Goal: Task Accomplishment & Management: Complete application form

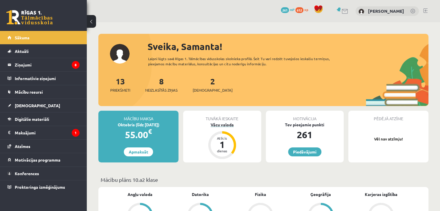
click at [220, 125] on div "Vācu valoda" at bounding box center [222, 125] width 78 height 6
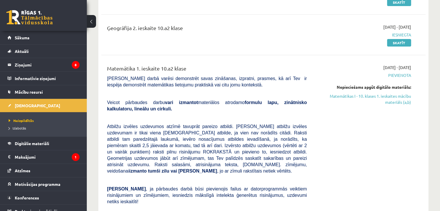
scroll to position [176, 0]
click at [354, 100] on link "Matemātikas I - 10. klases 1. ieskaites mācību materiāls (a,b)" at bounding box center [363, 99] width 95 height 12
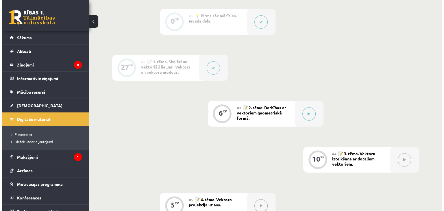
scroll to position [147, 0]
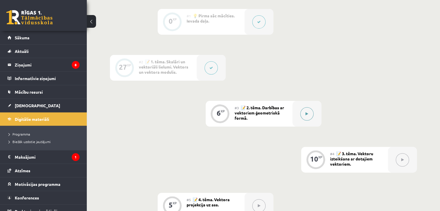
click at [303, 120] on button at bounding box center [306, 113] width 13 height 13
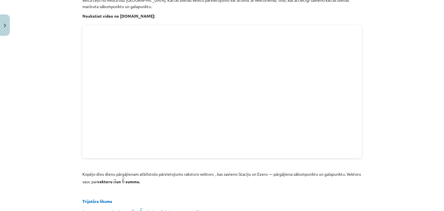
scroll to position [265, 0]
click at [10, 104] on div "Mācību tēma: Matemātikas i - 10. klases 1. ieskaites mācību materiāls (a,b) #3 …" at bounding box center [222, 105] width 444 height 211
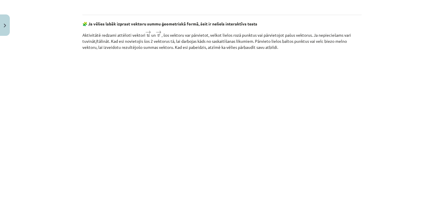
scroll to position [798, 0]
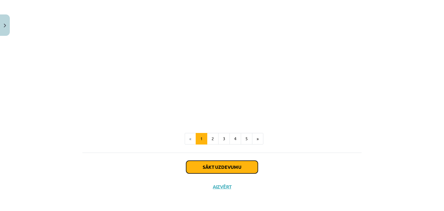
click at [207, 170] on button "Sākt uzdevumu" at bounding box center [222, 167] width 72 height 13
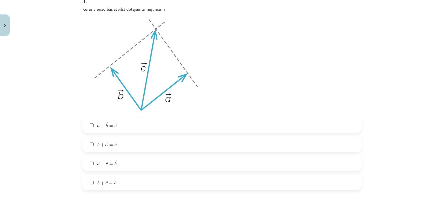
scroll to position [130, 0]
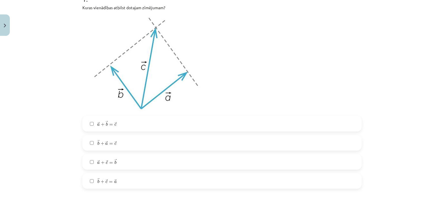
click at [278, 130] on label "→ a + → b = → c a → + b → = c →" at bounding box center [222, 124] width 278 height 14
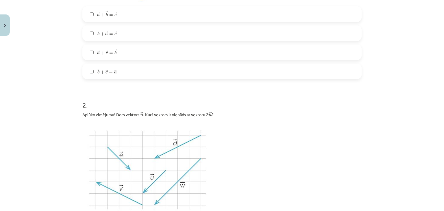
scroll to position [238, 0]
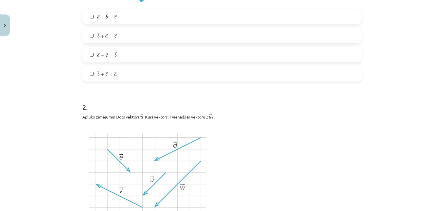
click at [221, 38] on label "→ b + → a = → c b → + a → = c →" at bounding box center [222, 35] width 278 height 14
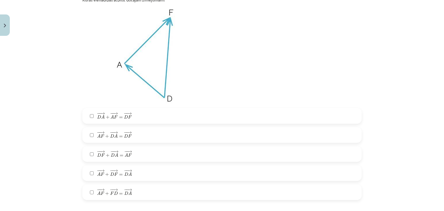
scroll to position [572, 0]
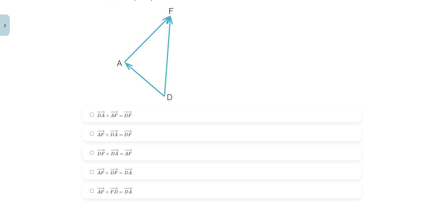
click at [365, 178] on div "Mācību tēma: Matemātikas i - 10. klases 1. ieskaites mācību materiāls (a,b) #3 …" at bounding box center [222, 105] width 444 height 211
click at [345, 178] on label "− − → A F + − − → D F = − − → D A A F → + D F → = D A →" at bounding box center [222, 172] width 278 height 14
click at [346, 195] on label "− − → A F + − − → F D = − − → D A A F → + F D → = D A →" at bounding box center [222, 191] width 278 height 14
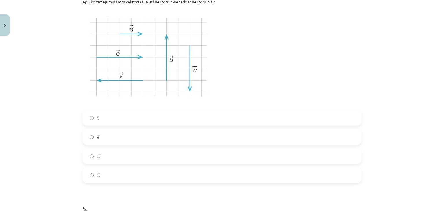
scroll to position [806, 0]
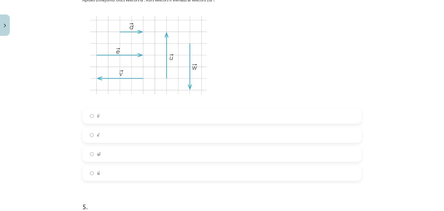
click at [97, 136] on span "e" at bounding box center [98, 136] width 2 height 3
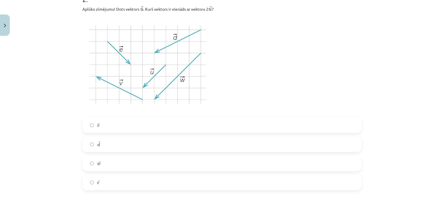
scroll to position [347, 0]
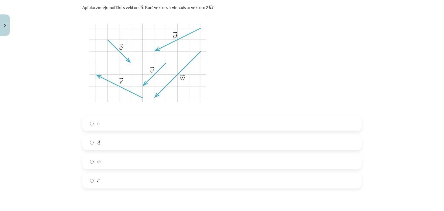
click at [97, 143] on span "d" at bounding box center [98, 143] width 3 height 4
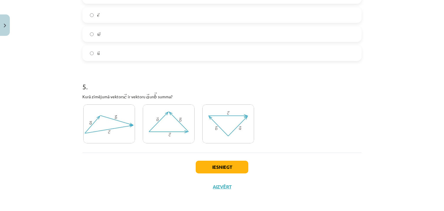
scroll to position [927, 0]
click at [94, 125] on img at bounding box center [109, 123] width 52 height 39
click at [93, 129] on img at bounding box center [109, 123] width 52 height 39
click at [204, 169] on button "Iesniegt" at bounding box center [222, 167] width 53 height 13
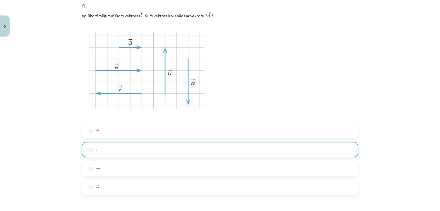
scroll to position [945, 0]
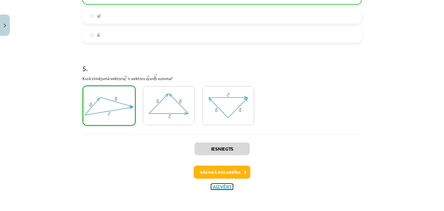
click at [221, 187] on button "Aizvērt" at bounding box center [222, 187] width 22 height 6
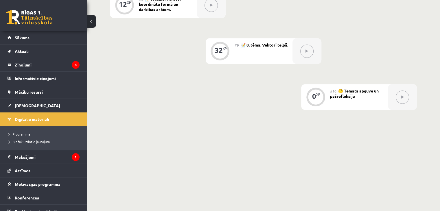
scroll to position [478, 0]
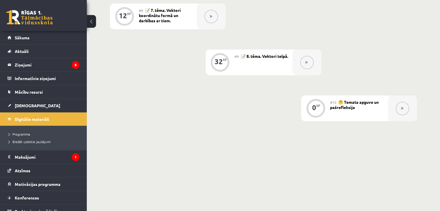
click at [314, 116] on div "0 XP" at bounding box center [315, 107] width 17 height 17
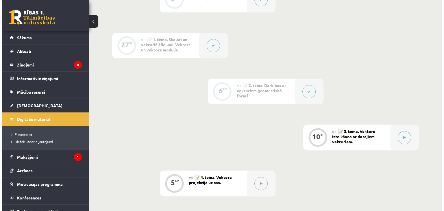
scroll to position [173, 0]
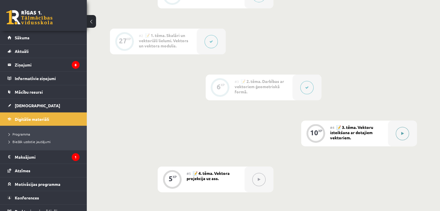
click at [399, 140] on button at bounding box center [402, 133] width 13 height 13
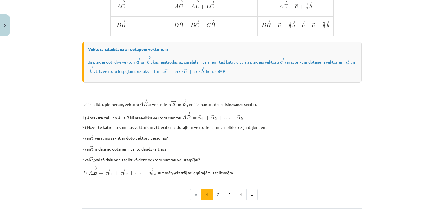
scroll to position [482, 0]
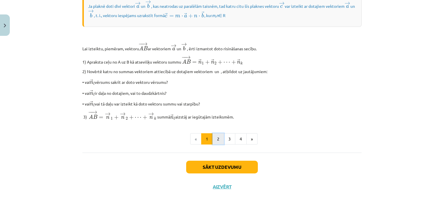
click at [217, 143] on button "2" at bounding box center [219, 139] width 12 height 12
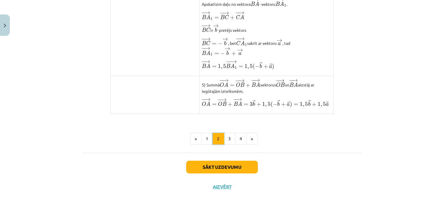
scroll to position [480, 0]
click at [227, 139] on button "3" at bounding box center [230, 139] width 12 height 12
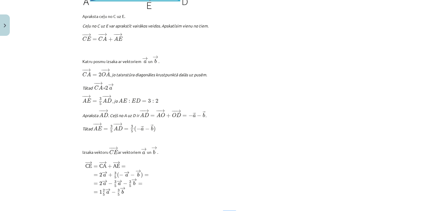
scroll to position [710, 0]
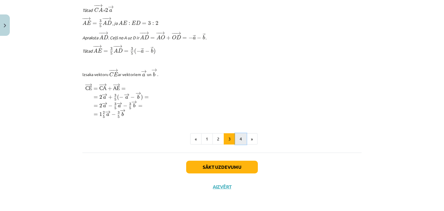
click at [238, 139] on button "4" at bounding box center [241, 139] width 12 height 12
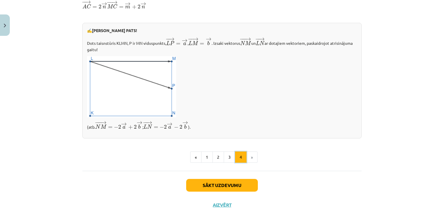
scroll to position [228, 0]
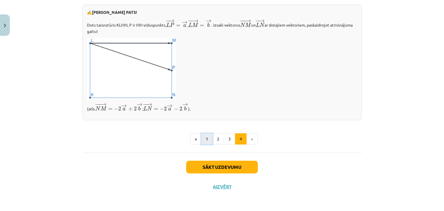
click at [205, 137] on button "1" at bounding box center [207, 139] width 12 height 12
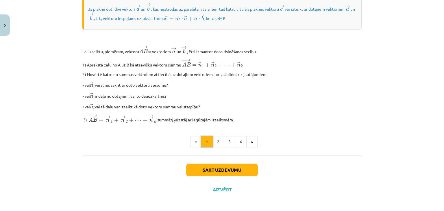
scroll to position [470, 0]
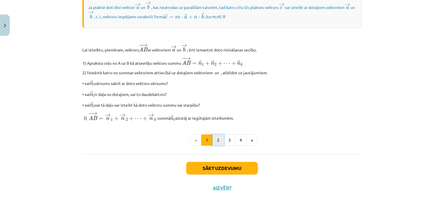
click at [216, 146] on button "2" at bounding box center [219, 141] width 12 height 12
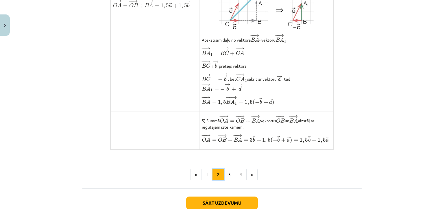
scroll to position [480, 0]
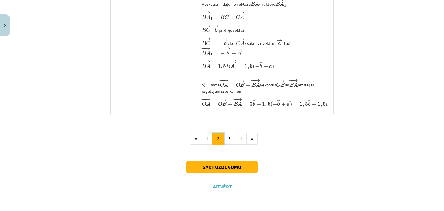
click at [222, 143] on button "2" at bounding box center [219, 139] width 12 height 12
click at [227, 144] on button "3" at bounding box center [230, 139] width 12 height 12
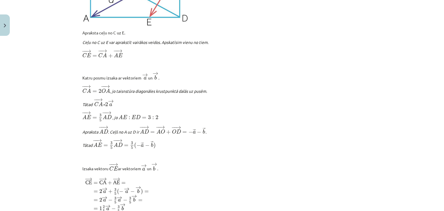
scroll to position [710, 0]
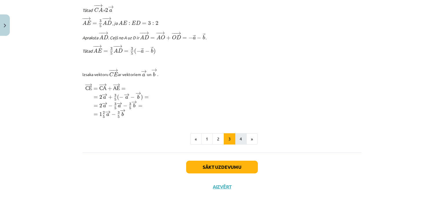
click at [243, 142] on button "4" at bounding box center [241, 139] width 12 height 12
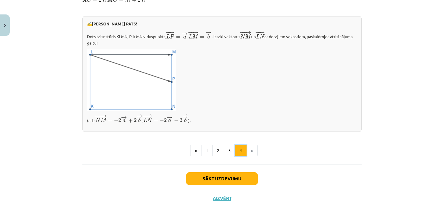
scroll to position [228, 0]
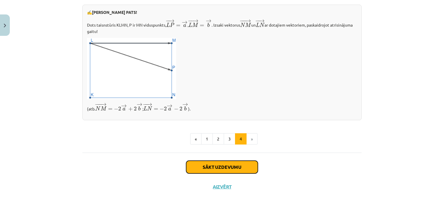
click at [198, 170] on button "Sākt uzdevumu" at bounding box center [222, 167] width 72 height 13
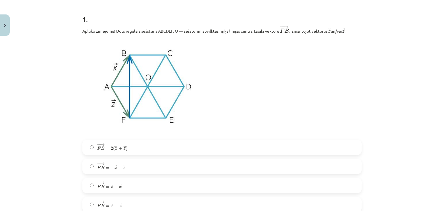
scroll to position [0, 0]
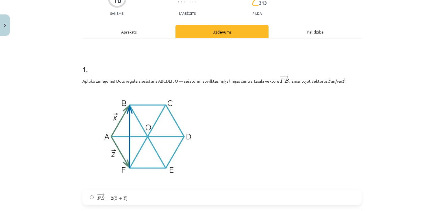
click at [117, 32] on div "Apraksts" at bounding box center [128, 31] width 93 height 13
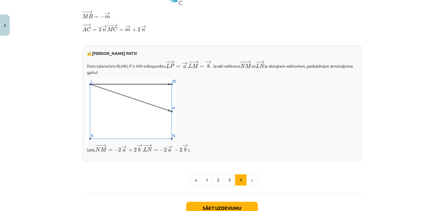
scroll to position [228, 0]
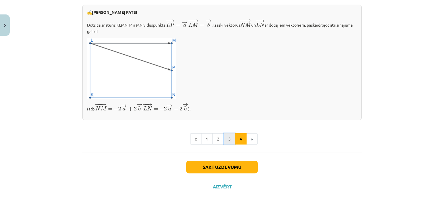
click at [224, 142] on button "3" at bounding box center [230, 139] width 12 height 12
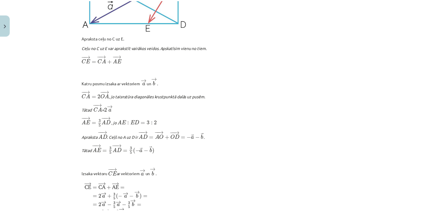
scroll to position [710, 0]
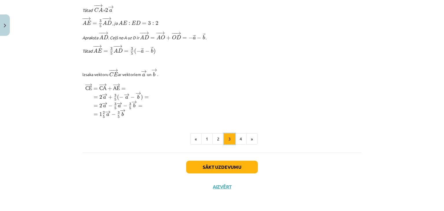
click at [216, 187] on button "Aizvērt" at bounding box center [222, 187] width 22 height 6
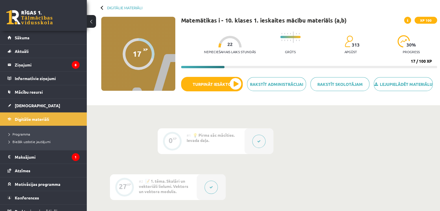
scroll to position [25, 0]
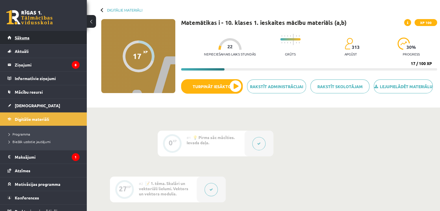
click at [23, 38] on span "Sākums" at bounding box center [22, 37] width 15 height 5
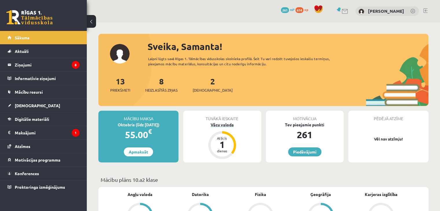
click at [231, 127] on div "Vācu valoda" at bounding box center [222, 125] width 78 height 6
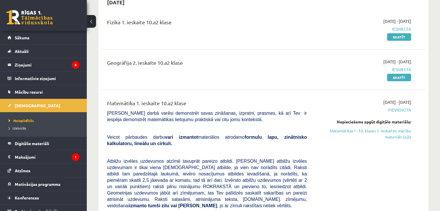
scroll to position [140, 0]
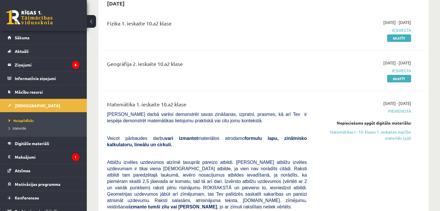
click at [420, 150] on div "Matemātika 1. ieskaite 10.a2 klase [PERSON_NAME] darbā varēsi demonstrēt savas …" at bounding box center [263, 207] width 313 height 215
click at [418, 157] on div "Matemātika 1. ieskaite 10.a2 klase Pārbaudes darbā varēsi demonstrēt savas zinā…" at bounding box center [263, 207] width 313 height 215
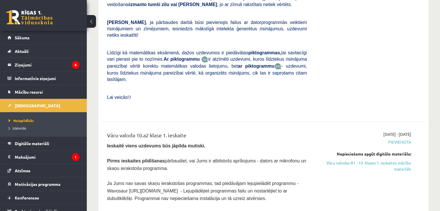
scroll to position [344, 0]
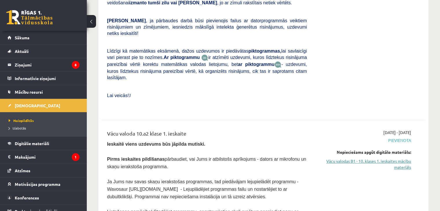
click at [345, 158] on link "Vācu valodas B1 - 10. klases 1. ieskaites mācību materiāls" at bounding box center [363, 164] width 95 height 12
click at [347, 158] on link "Vācu valodas B1 - 10. klases 1. ieskaites mācību materiāls" at bounding box center [363, 164] width 95 height 12
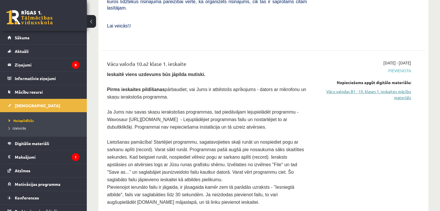
scroll to position [414, 0]
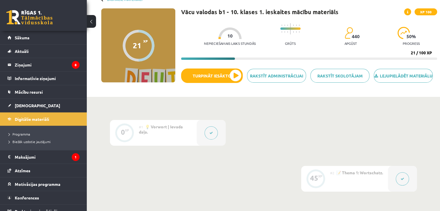
scroll to position [36, 0]
click at [16, 37] on span "Sākums" at bounding box center [22, 37] width 15 height 5
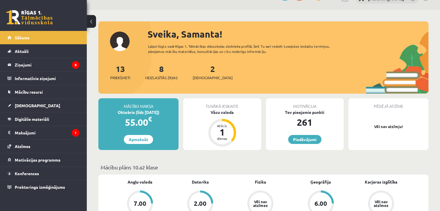
scroll to position [12, 0]
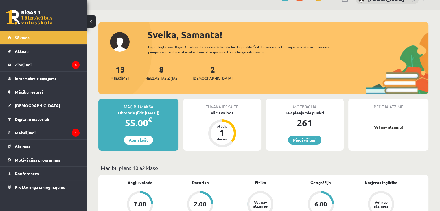
click at [221, 114] on div "Vācu valoda" at bounding box center [222, 113] width 78 height 6
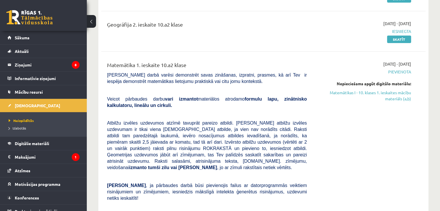
scroll to position [180, 0]
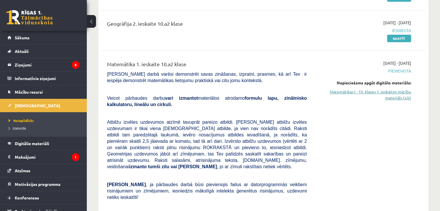
click at [391, 95] on link "Matemātikas I - 10. klases 1. ieskaites mācību materiāls (a,b)" at bounding box center [363, 95] width 95 height 12
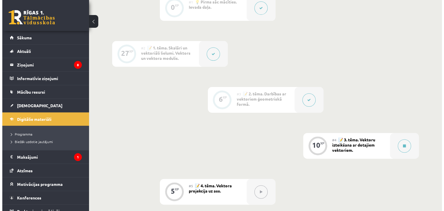
scroll to position [175, 0]
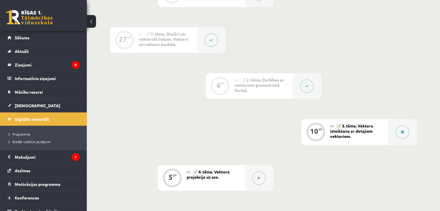
click at [378, 139] on div "#4 📝 3. tēma. Vektoru izteikšana ar dotajiem vektoriem." at bounding box center [359, 132] width 58 height 26
click at [403, 139] on button at bounding box center [402, 132] width 13 height 13
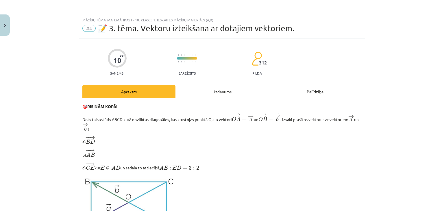
click at [207, 90] on div "Uzdevums" at bounding box center [222, 91] width 93 height 13
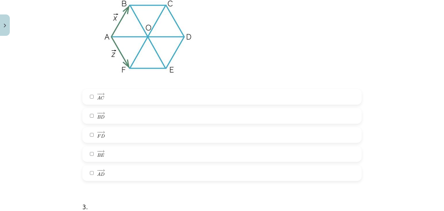
scroll to position [378, 0]
click at [93, 159] on label "− − → B E B E →" at bounding box center [222, 153] width 278 height 14
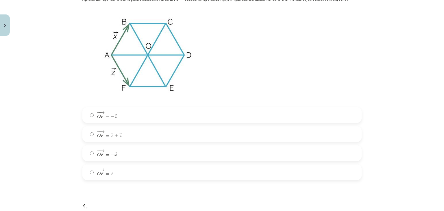
scroll to position [598, 0]
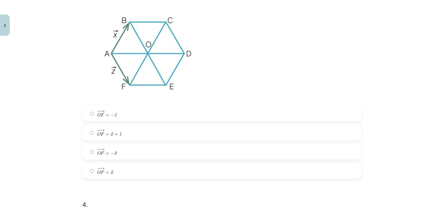
click at [83, 114] on label "− − → O F = − → z O F → = − z →" at bounding box center [222, 113] width 278 height 14
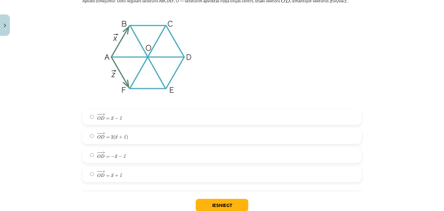
scroll to position [1073, 0]
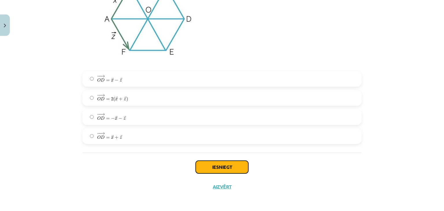
click at [209, 171] on button "Iesniegt" at bounding box center [222, 167] width 53 height 13
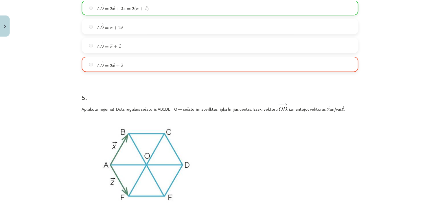
scroll to position [1091, 0]
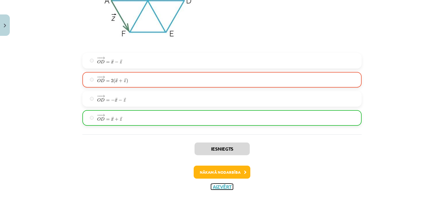
click at [216, 188] on button "Aizvērt" at bounding box center [222, 187] width 22 height 6
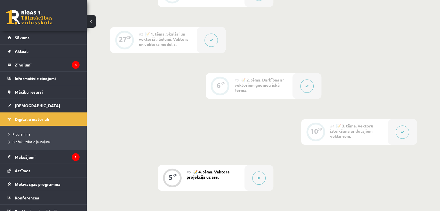
click at [112, 65] on div "0 XP #1 💡 Pirms sāc mācīties. Ievada daļa. 27 XP #2 📝 1. tēma. Skalāri un vekto…" at bounding box center [263, 203] width 307 height 444
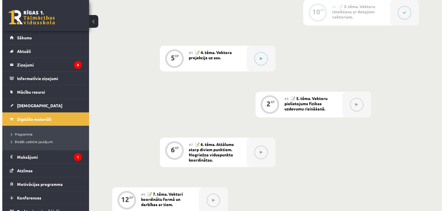
scroll to position [294, 0]
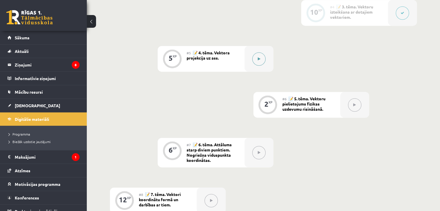
click at [260, 64] on button at bounding box center [258, 58] width 13 height 13
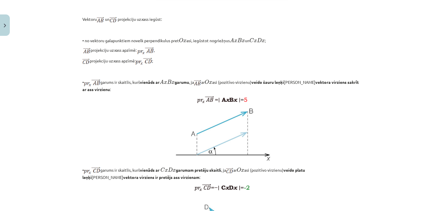
scroll to position [316, 0]
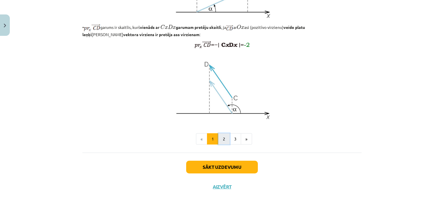
click at [218, 140] on button "2" at bounding box center [224, 139] width 12 height 12
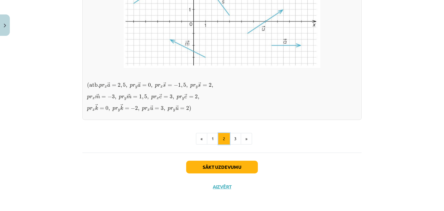
scroll to position [444, 0]
click at [148, 68] on img at bounding box center [222, 17] width 197 height 101
click at [233, 139] on button "3" at bounding box center [236, 139] width 12 height 12
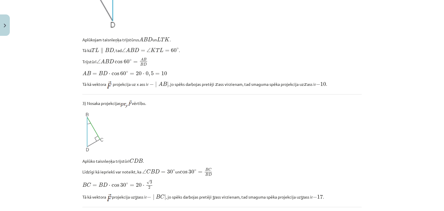
scroll to position [595, 0]
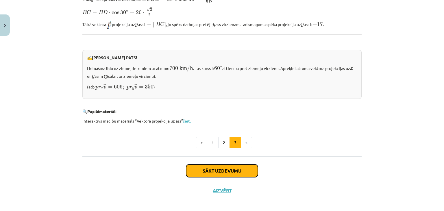
click at [197, 172] on button "Sākt uzdevumu" at bounding box center [222, 171] width 72 height 13
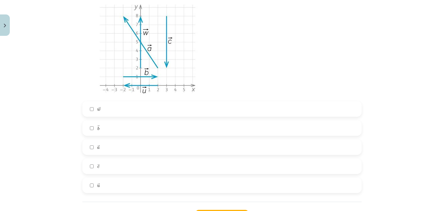
scroll to position [600, 0]
click at [97, 109] on span "w" at bounding box center [98, 108] width 3 height 3
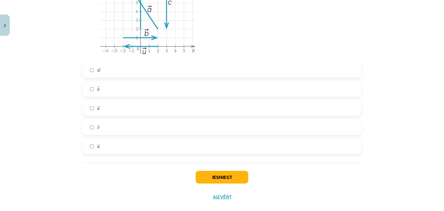
scroll to position [638, 0]
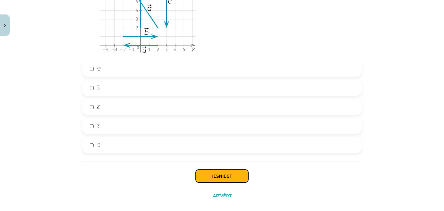
click at [207, 176] on button "Iesniegt" at bounding box center [222, 176] width 53 height 13
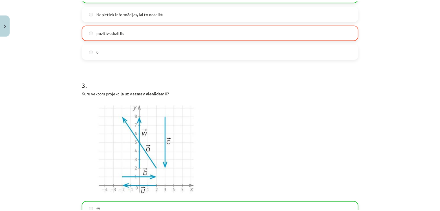
scroll to position [665, 0]
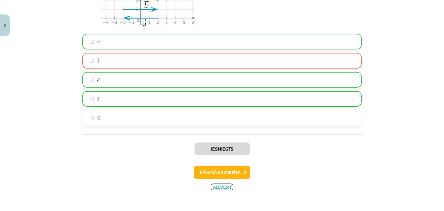
click at [211, 187] on button "Aizvērt" at bounding box center [222, 187] width 22 height 6
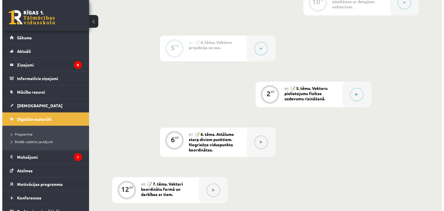
scroll to position [307, 0]
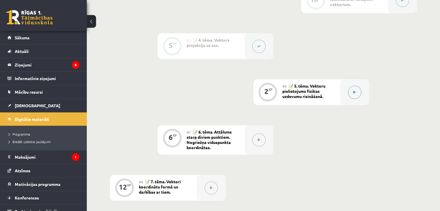
click at [359, 99] on button at bounding box center [354, 92] width 13 height 13
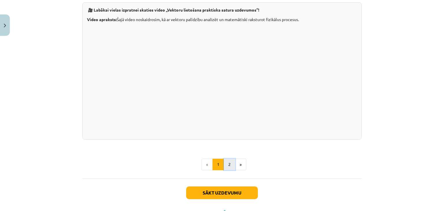
click at [227, 170] on button "2" at bounding box center [230, 165] width 12 height 12
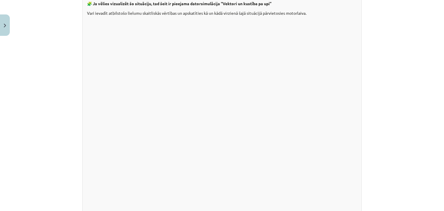
scroll to position [550, 0]
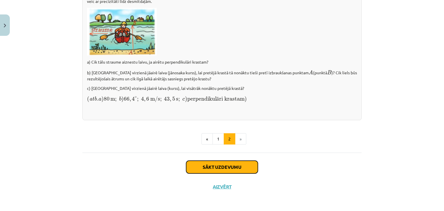
click at [204, 173] on button "Sākt uzdevumu" at bounding box center [222, 167] width 72 height 13
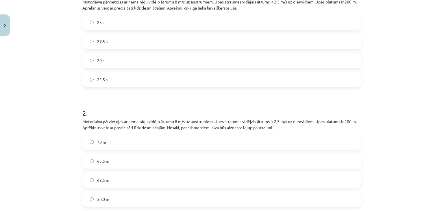
scroll to position [199, 0]
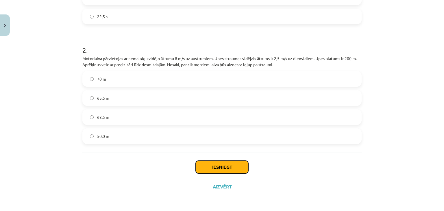
click at [207, 170] on button "Iesniegt" at bounding box center [222, 167] width 53 height 13
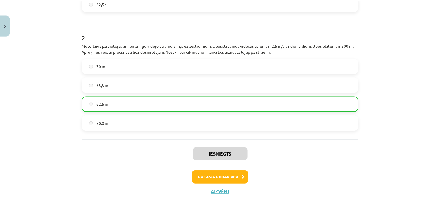
scroll to position [213, 0]
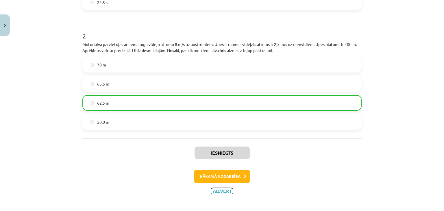
click at [215, 192] on button "Aizvērt" at bounding box center [222, 191] width 22 height 6
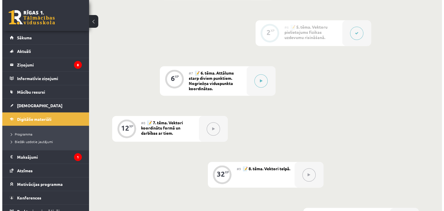
scroll to position [365, 0]
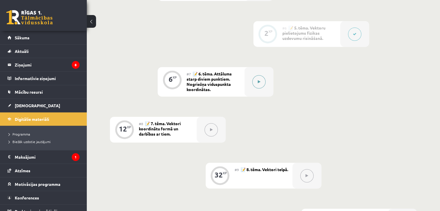
click at [255, 89] on button at bounding box center [258, 81] width 13 height 13
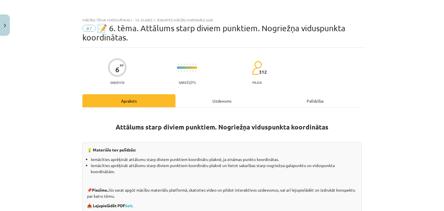
click at [221, 102] on div "Uzdevums" at bounding box center [222, 100] width 93 height 13
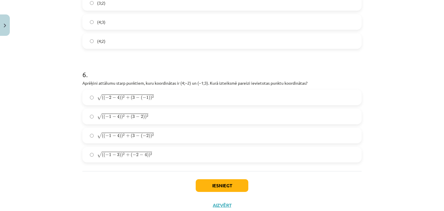
scroll to position [854, 0]
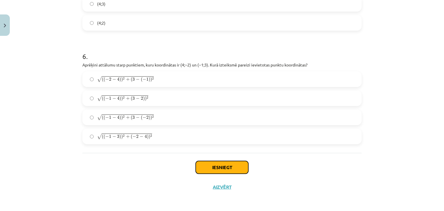
click at [211, 169] on button "Iesniegt" at bounding box center [222, 167] width 53 height 13
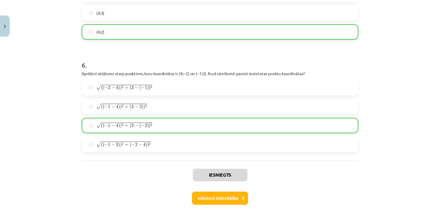
scroll to position [873, 0]
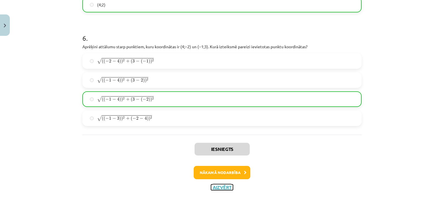
click at [212, 187] on button "Aizvērt" at bounding box center [222, 188] width 22 height 6
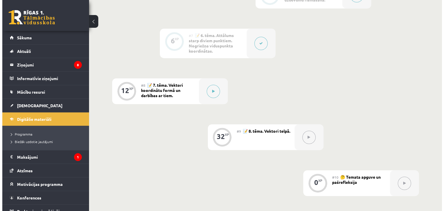
scroll to position [404, 0]
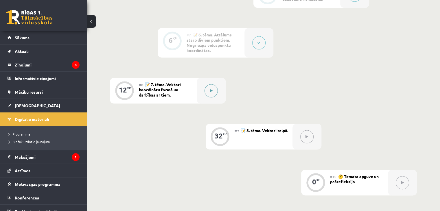
click at [212, 97] on button at bounding box center [211, 90] width 13 height 13
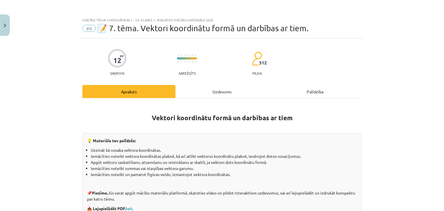
click at [196, 93] on div "Uzdevums" at bounding box center [222, 91] width 93 height 13
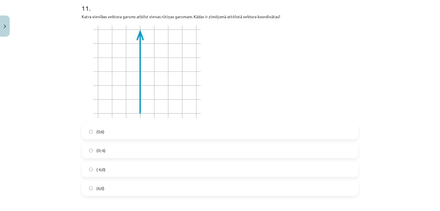
scroll to position [1753, 0]
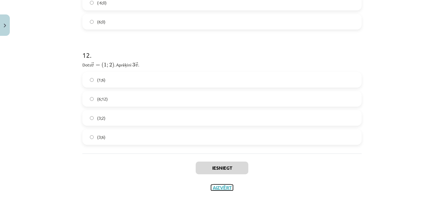
click at [214, 187] on button "Aizvērt" at bounding box center [222, 188] width 22 height 6
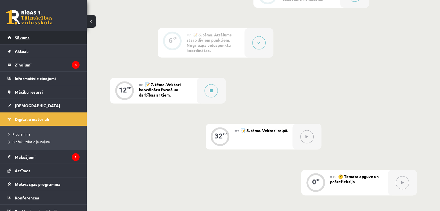
click at [16, 41] on link "Sākums" at bounding box center [44, 37] width 72 height 13
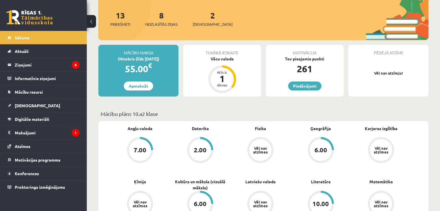
scroll to position [36, 0]
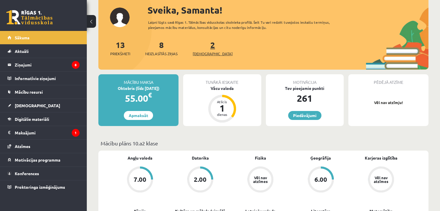
click at [205, 55] on span "[DEMOGRAPHIC_DATA]" at bounding box center [213, 54] width 40 height 6
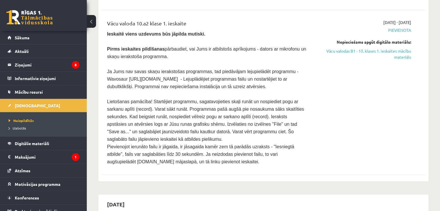
scroll to position [452, 0]
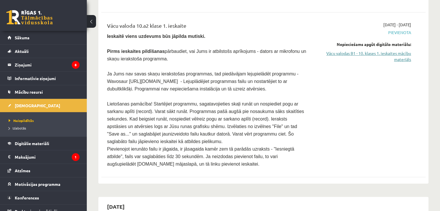
click at [362, 50] on link "Vācu valodas B1 - 10. klases 1. ieskaites mācību materiāls" at bounding box center [363, 56] width 95 height 12
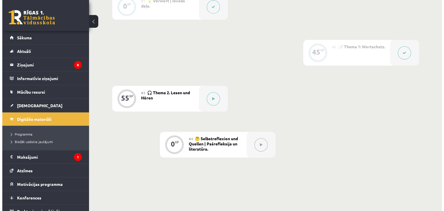
scroll to position [163, 0]
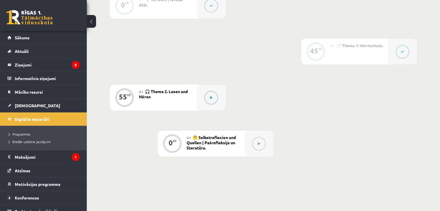
click at [214, 104] on button at bounding box center [211, 97] width 13 height 13
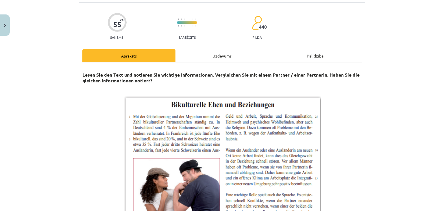
click at [216, 60] on div "Uzdevums" at bounding box center [222, 55] width 93 height 13
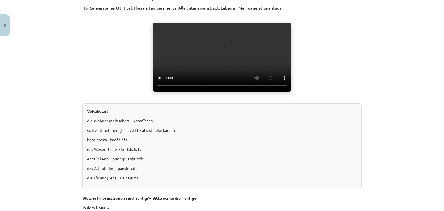
scroll to position [0, 0]
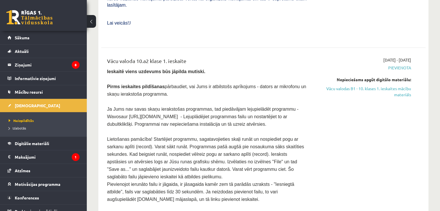
scroll to position [415, 0]
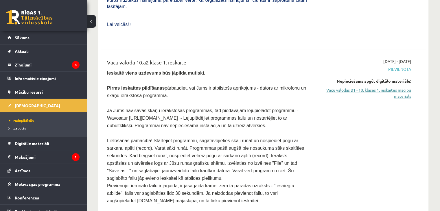
click at [351, 87] on link "Vācu valodas B1 - 10. klases 1. ieskaites mācību materiāls" at bounding box center [363, 93] width 95 height 12
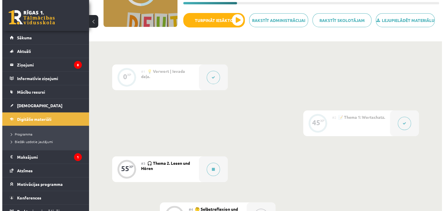
scroll to position [115, 0]
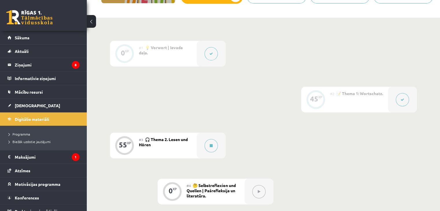
click at [407, 110] on div at bounding box center [402, 100] width 29 height 26
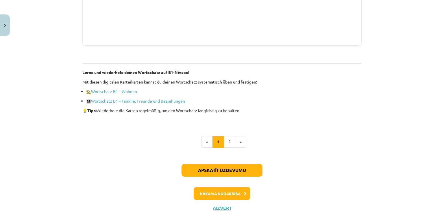
scroll to position [447, 0]
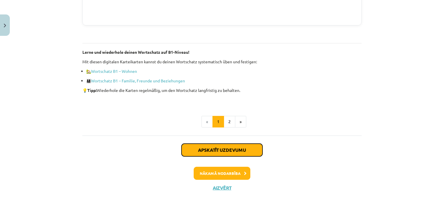
click at [194, 154] on button "Apskatīt uzdevumu" at bounding box center [222, 150] width 81 height 13
select select "*******"
select select "******"
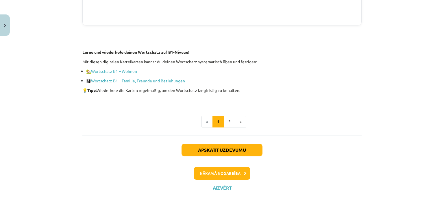
select select "**********"
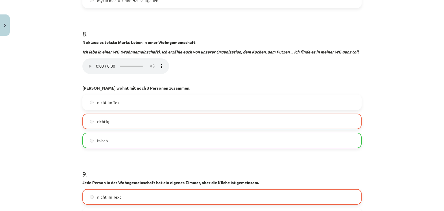
scroll to position [915, 0]
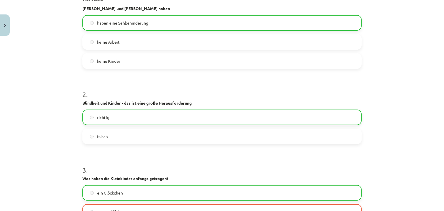
click at [155, 125] on label "richtig" at bounding box center [222, 117] width 278 height 14
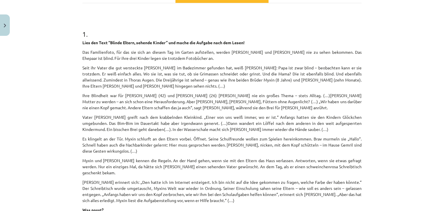
scroll to position [0, 0]
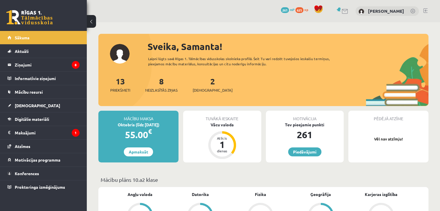
click at [424, 10] on link at bounding box center [425, 10] width 4 height 5
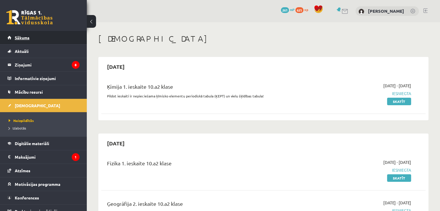
click at [15, 40] on link "Sākums" at bounding box center [44, 37] width 72 height 13
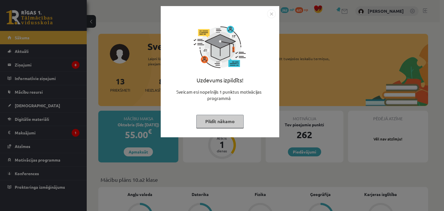
click at [210, 125] on button "Pildīt nākamo" at bounding box center [219, 121] width 47 height 13
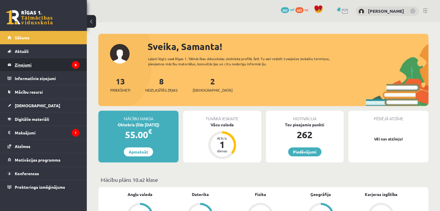
click at [23, 65] on legend "Ziņojumi 8" at bounding box center [47, 64] width 65 height 13
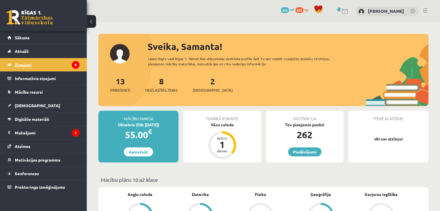
click at [17, 65] on legend "Ziņojumi 8" at bounding box center [47, 64] width 65 height 13
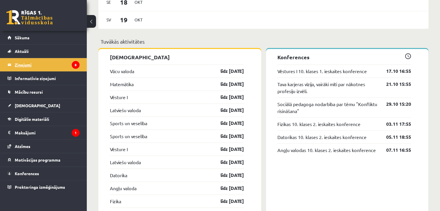
scroll to position [485, 0]
click at [112, 124] on link "Sports un veselība" at bounding box center [128, 123] width 37 height 7
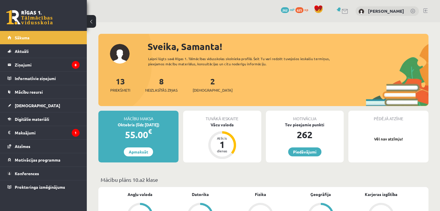
click at [425, 12] on link at bounding box center [425, 10] width 4 height 5
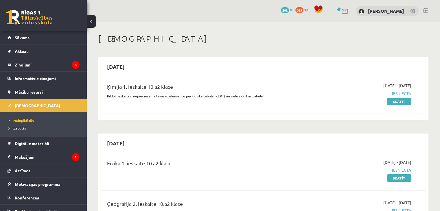
click at [345, 12] on link at bounding box center [345, 11] width 7 height 5
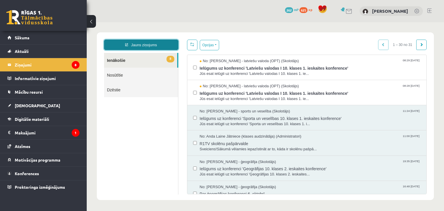
click at [125, 48] on link "Jauns ziņojums" at bounding box center [141, 45] width 74 height 10
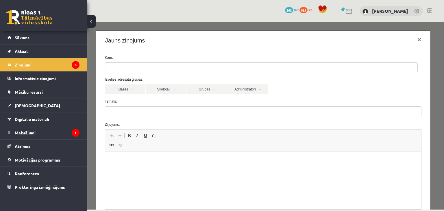
click at [123, 47] on div "Jauns ziņojums ×" at bounding box center [263, 41] width 335 height 20
click at [119, 68] on input "search" at bounding box center [115, 67] width 20 height 9
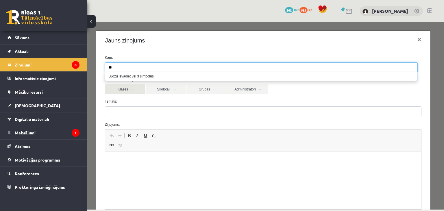
type input "**"
click at [119, 93] on link "Klases" at bounding box center [125, 89] width 41 height 10
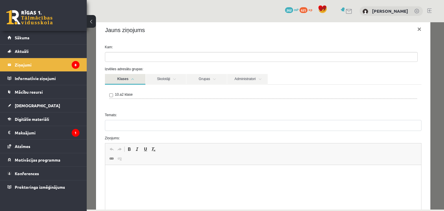
scroll to position [6, 0]
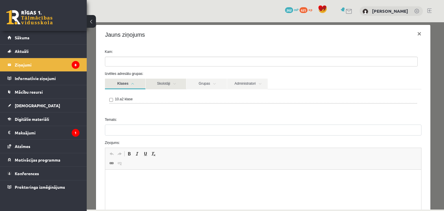
click at [169, 86] on link "Skolotāji" at bounding box center [166, 84] width 41 height 11
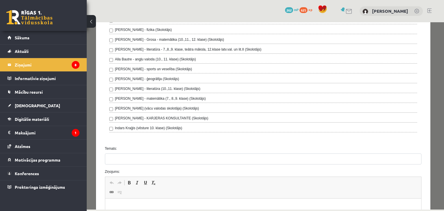
scroll to position [0, 0]
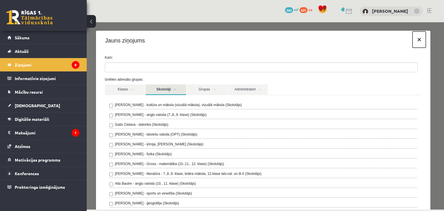
click at [418, 38] on button "×" at bounding box center [419, 40] width 13 height 16
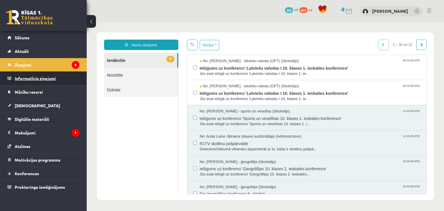
click at [14, 76] on link "Informatīvie ziņojumi 0" at bounding box center [44, 78] width 72 height 13
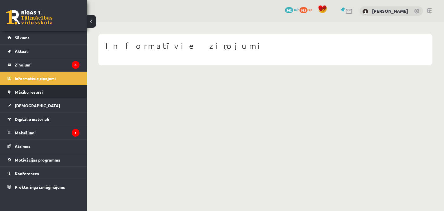
click at [16, 91] on span "Mācību resursi" at bounding box center [29, 91] width 28 height 5
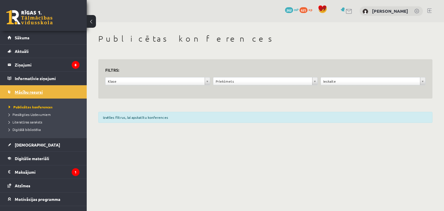
scroll to position [21, 0]
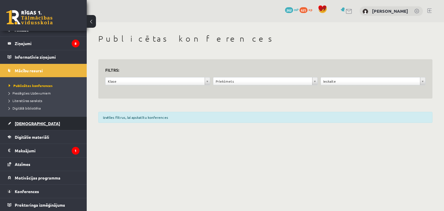
click at [20, 127] on link "[DEMOGRAPHIC_DATA]" at bounding box center [44, 123] width 72 height 13
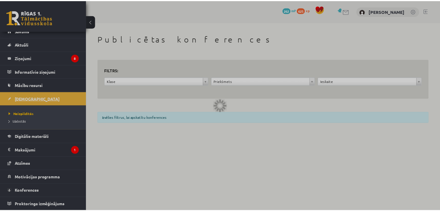
scroll to position [6, 0]
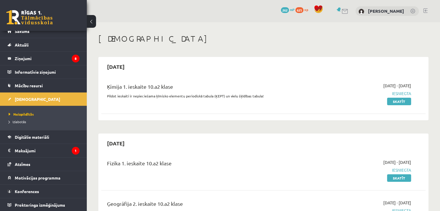
click at [412, 12] on link at bounding box center [413, 12] width 6 height 6
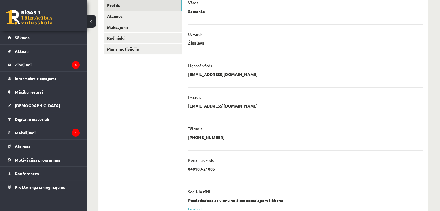
scroll to position [87, 0]
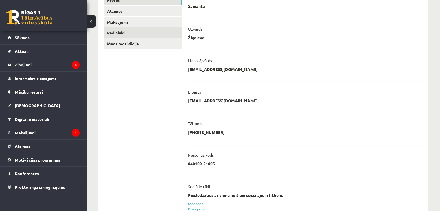
click at [113, 35] on link "Radinieki" at bounding box center [143, 32] width 78 height 11
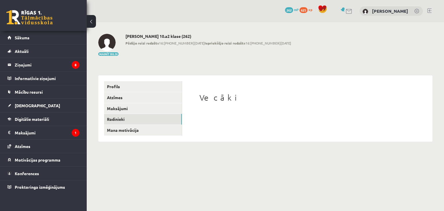
click at [216, 98] on h1 "Vecāki" at bounding box center [308, 98] width 216 height 10
click at [210, 105] on div "Vecāki" at bounding box center [307, 108] width 239 height 54
click at [113, 97] on link "Atzīmes" at bounding box center [143, 97] width 78 height 11
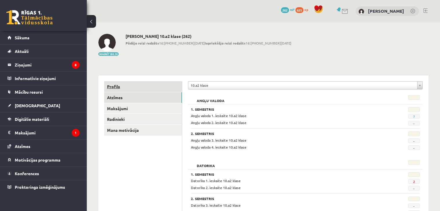
click at [112, 86] on link "Profils" at bounding box center [143, 86] width 78 height 11
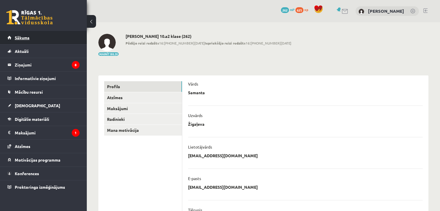
click at [31, 42] on link "Sākums" at bounding box center [44, 37] width 72 height 13
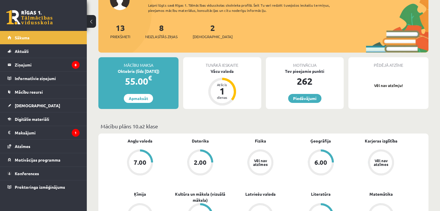
scroll to position [44, 0]
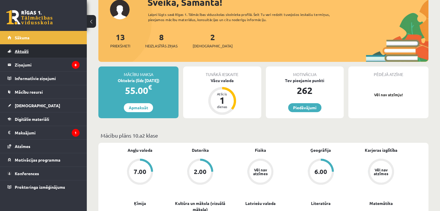
click at [35, 54] on link "Aktuāli" at bounding box center [44, 51] width 72 height 13
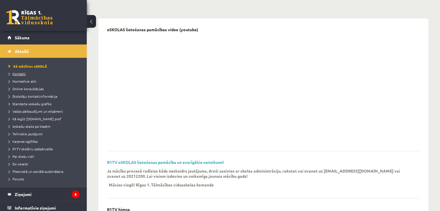
click at [14, 71] on span "Kontakti" at bounding box center [17, 73] width 17 height 5
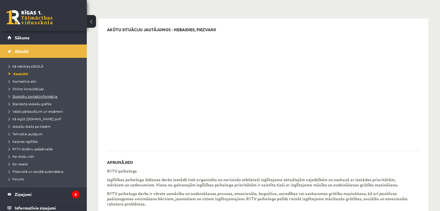
click at [26, 96] on span "Skolotāju kontaktinformācija" at bounding box center [33, 96] width 49 height 5
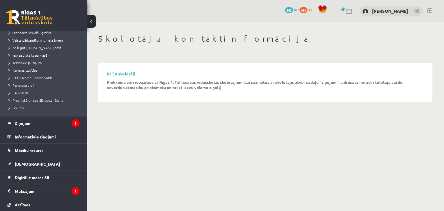
scroll to position [74, 0]
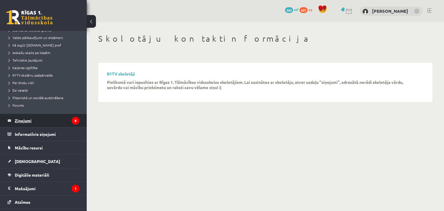
click at [18, 124] on legend "Ziņojumi 8" at bounding box center [47, 120] width 65 height 13
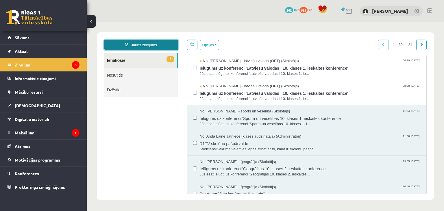
click at [119, 46] on link "Jauns ziņojums" at bounding box center [141, 45] width 74 height 10
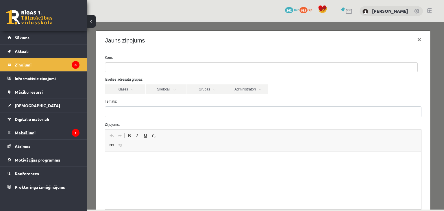
click at [130, 71] on ul at bounding box center [261, 67] width 312 height 9
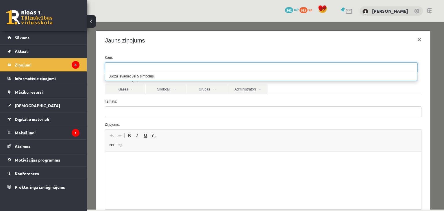
click at [161, 100] on label "Temats:" at bounding box center [264, 101] width 326 height 5
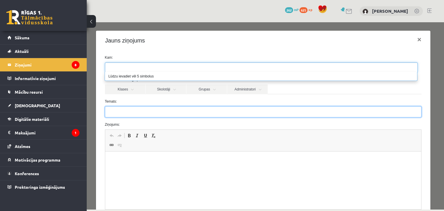
click at [161, 106] on input "Temats:" at bounding box center [263, 111] width 317 height 11
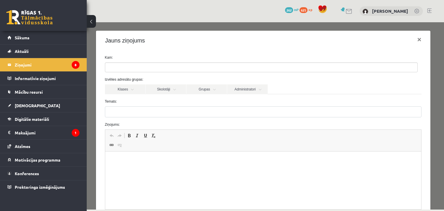
click at [130, 66] on ul at bounding box center [261, 67] width 312 height 9
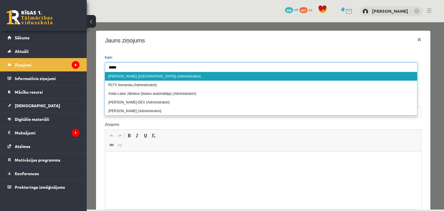
type input "****"
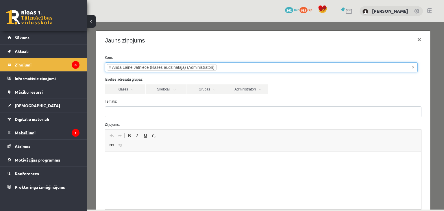
select select "****"
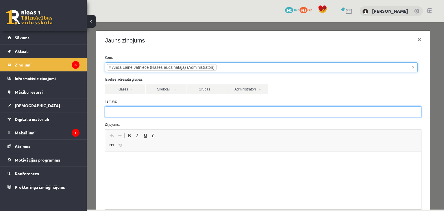
click at [120, 111] on input "Temats:" at bounding box center [263, 111] width 317 height 11
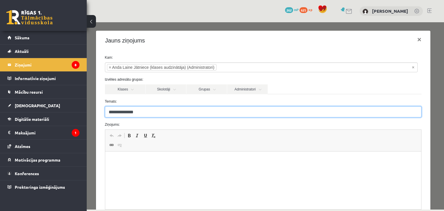
type input "**********"
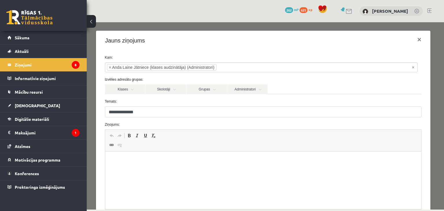
click at [124, 163] on p "Editor, wiswyg-editor-47433831539420-1760534580-123" at bounding box center [263, 160] width 305 height 6
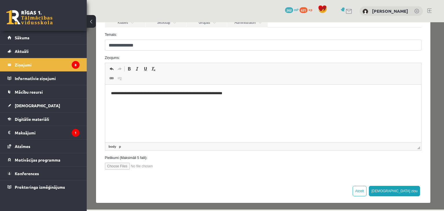
scroll to position [68, 0]
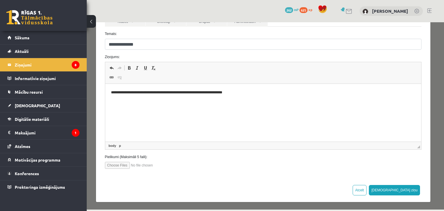
click at [176, 94] on p "**********" at bounding box center [261, 93] width 301 height 6
click at [345, 95] on p "**********" at bounding box center [261, 93] width 301 height 6
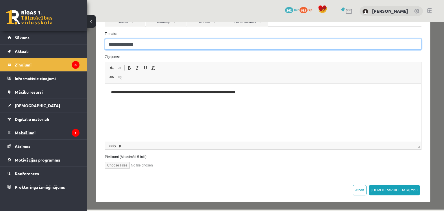
click at [116, 45] on input "**********" at bounding box center [263, 44] width 317 height 11
click at [280, 46] on input "**********" at bounding box center [263, 44] width 317 height 11
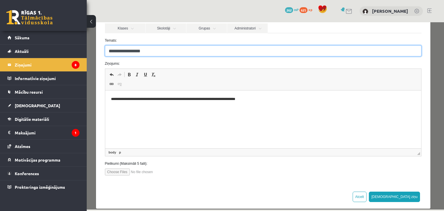
scroll to position [63, 0]
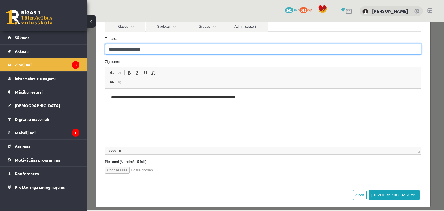
type input "**********"
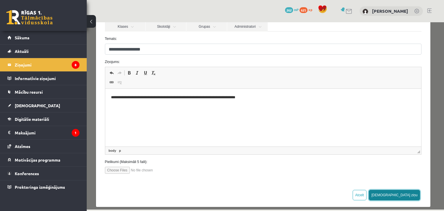
click at [403, 196] on button "Sūtīt ziņu" at bounding box center [394, 195] width 51 height 10
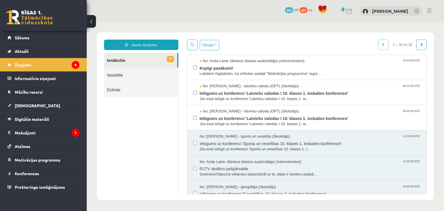
scroll to position [0, 0]
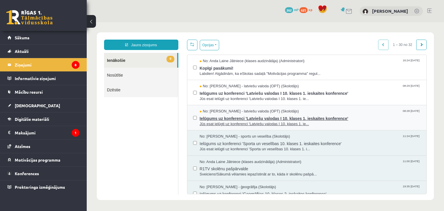
click at [385, 119] on span "Ielūgums uz konferenci 'Latviešu valodas I 10. klases 1. ieskaites konference'" at bounding box center [310, 117] width 221 height 7
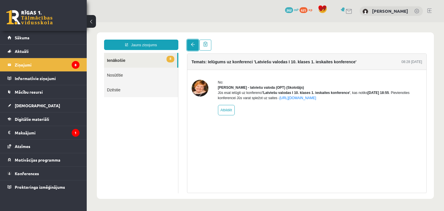
click at [193, 45] on span at bounding box center [193, 45] width 4 height 4
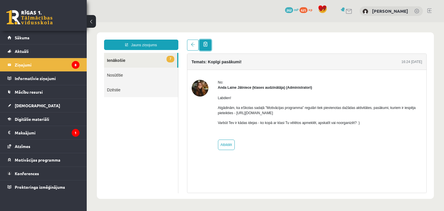
click at [201, 46] on link at bounding box center [206, 45] width 12 height 11
click at [193, 46] on span at bounding box center [193, 45] width 4 height 4
click at [193, 45] on span at bounding box center [193, 45] width 4 height 4
click at [131, 117] on ul "7 Ienākošie Nosūtītie Dzēstie" at bounding box center [141, 123] width 74 height 141
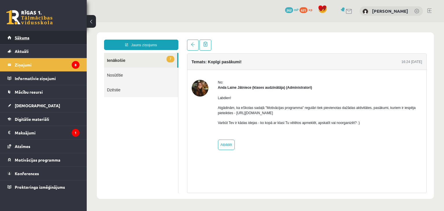
click at [31, 38] on link "Sākums" at bounding box center [44, 37] width 72 height 13
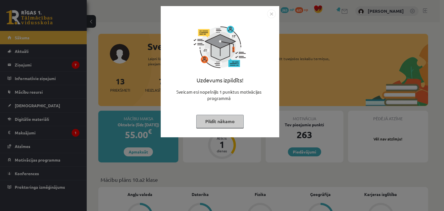
click at [61, 64] on div "Uzdevums izpildīts! Sveicam esi nopelnījis 1 punktus motivācijas programmā Pild…" at bounding box center [222, 105] width 444 height 211
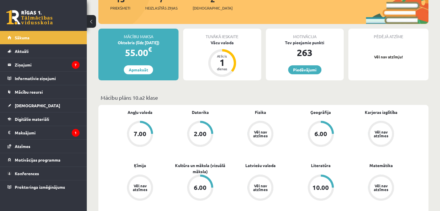
scroll to position [82, 0]
click at [58, 65] on legend "Ziņojumi 7" at bounding box center [47, 64] width 65 height 13
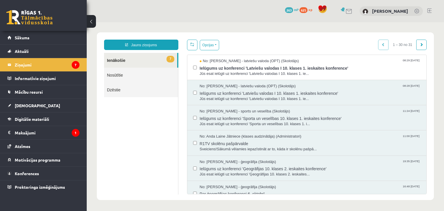
click at [131, 76] on link "Nosūtītie" at bounding box center [141, 75] width 74 height 15
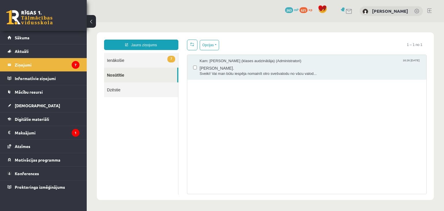
click at [116, 62] on link "7 Ienākošie" at bounding box center [141, 60] width 74 height 15
click at [126, 58] on link "7 Ienākošie" at bounding box center [141, 60] width 74 height 15
click at [152, 62] on link "7 Ienākošie" at bounding box center [141, 60] width 74 height 15
click at [16, 41] on link "Sākums" at bounding box center [44, 37] width 72 height 13
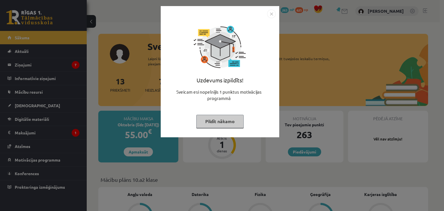
click at [209, 124] on button "Pildīt nākamo" at bounding box center [219, 121] width 47 height 13
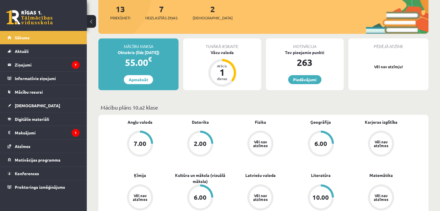
scroll to position [73, 0]
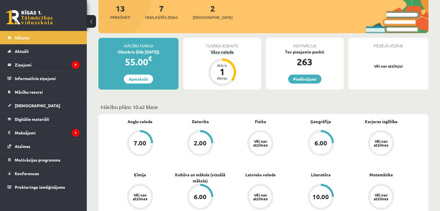
click at [221, 52] on div "Vācu valoda" at bounding box center [222, 52] width 78 height 6
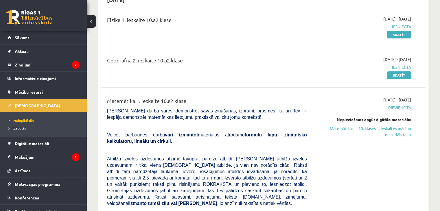
scroll to position [145, 0]
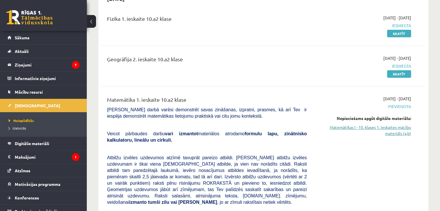
click at [404, 128] on link "Matemātikas I - 10. klases 1. ieskaites mācību materiāls (a,b)" at bounding box center [363, 130] width 95 height 12
click at [398, 131] on link "Matemātikas I - 10. klases 1. ieskaites mācību materiāls (a,b)" at bounding box center [363, 130] width 95 height 12
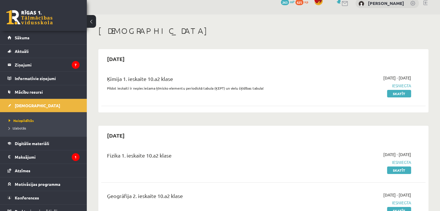
scroll to position [0, 0]
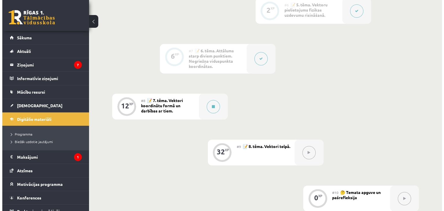
scroll to position [369, 0]
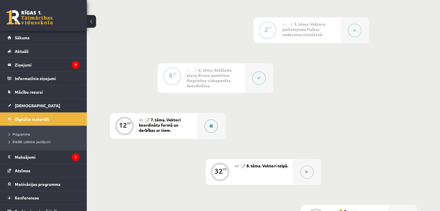
click at [211, 128] on icon at bounding box center [211, 125] width 3 height 3
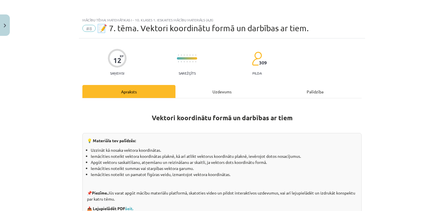
click at [212, 93] on div "Uzdevums" at bounding box center [222, 91] width 93 height 13
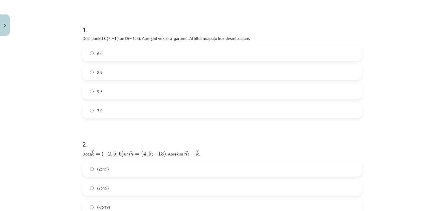
scroll to position [100, 0]
click at [281, 114] on label "7.0" at bounding box center [222, 110] width 278 height 14
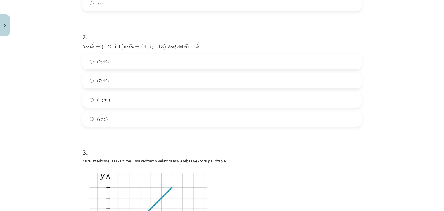
scroll to position [205, 0]
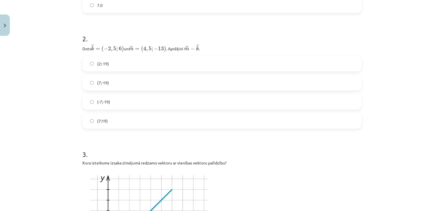
click at [221, 52] on div "2 . Dots ﻿ → k = ( − 2 , 5 ; 6 ) k → = ( − 2 , 5 ; 6 ) un ﻿﻿ → m = ( 4 , 5 ; − …" at bounding box center [221, 77] width 279 height 104
click at [241, 80] on label "(7;-19)" at bounding box center [222, 83] width 278 height 14
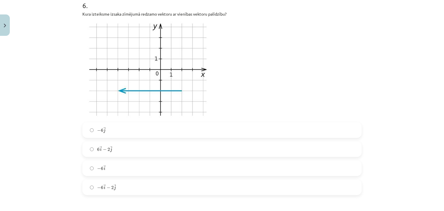
scroll to position [804, 0]
click at [97, 170] on span "−" at bounding box center [99, 169] width 4 height 3
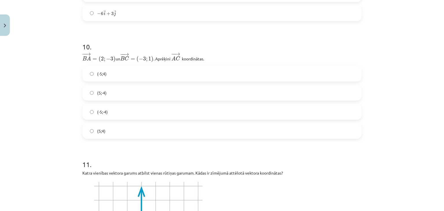
scroll to position [1427, 0]
click at [332, 116] on label "(-5;-4)" at bounding box center [222, 112] width 278 height 14
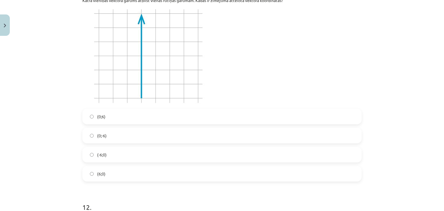
scroll to position [1601, 0]
click at [317, 119] on label "(0;6)" at bounding box center [222, 115] width 278 height 14
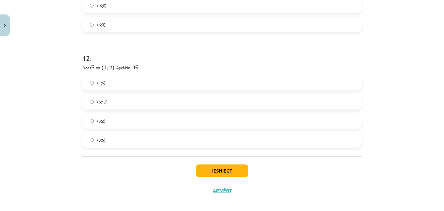
scroll to position [1751, 0]
click at [198, 171] on button "Iesniegt" at bounding box center [222, 169] width 53 height 13
click at [209, 168] on button "Iesniegt" at bounding box center [222, 169] width 53 height 13
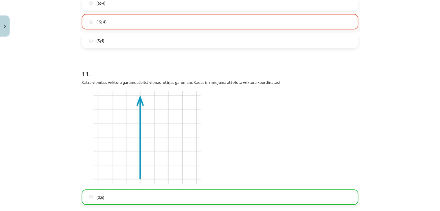
scroll to position [1771, 0]
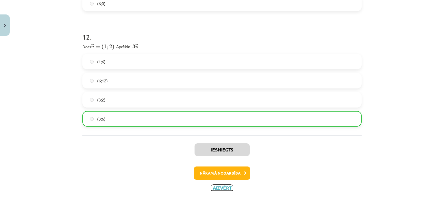
click at [216, 189] on button "Aizvērt" at bounding box center [222, 188] width 22 height 6
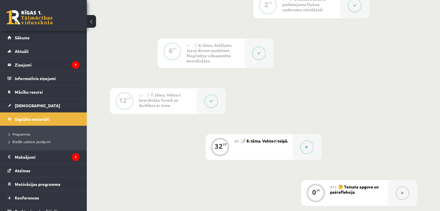
scroll to position [495, 0]
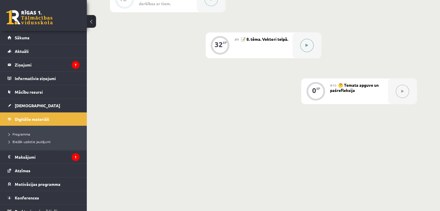
click at [307, 47] on icon at bounding box center [307, 45] width 3 height 3
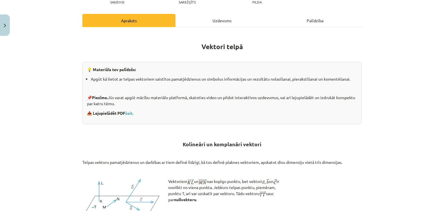
scroll to position [0, 0]
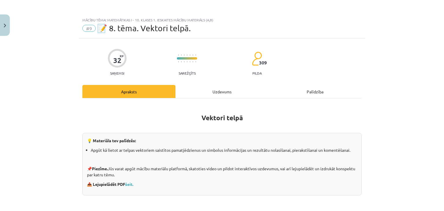
click at [220, 90] on div "Uzdevums" at bounding box center [222, 91] width 93 height 13
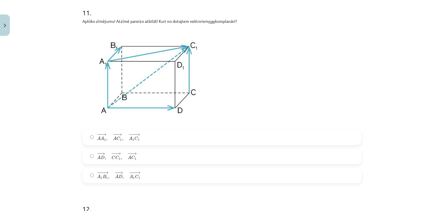
scroll to position [1606, 0]
click at [109, 161] on span "− − → A D , − − → C C 1 , − − → A C 1" at bounding box center [117, 157] width 40 height 8
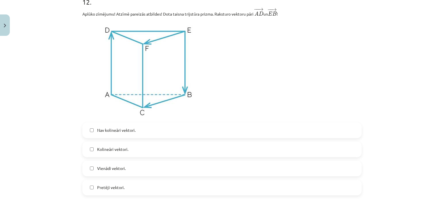
scroll to position [1814, 0]
click at [97, 152] on span "Kolineāri vektori." at bounding box center [112, 149] width 31 height 6
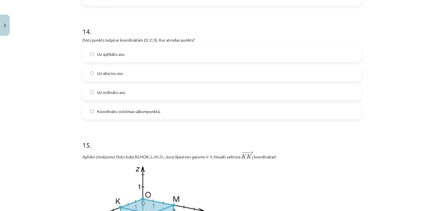
scroll to position [2119, 0]
click at [130, 92] on label "Uz ordinātu ass." at bounding box center [222, 92] width 278 height 14
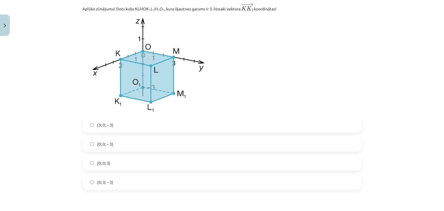
scroll to position [2267, 0]
click at [93, 146] on label "(0; 0; – 3)" at bounding box center [222, 144] width 278 height 14
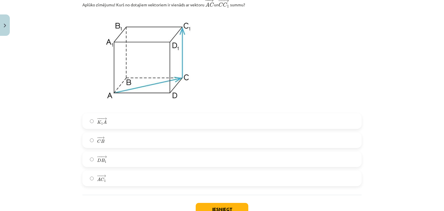
scroll to position [2489, 0]
click at [87, 183] on label "− − → A C 1 A C 1 →" at bounding box center [222, 179] width 278 height 14
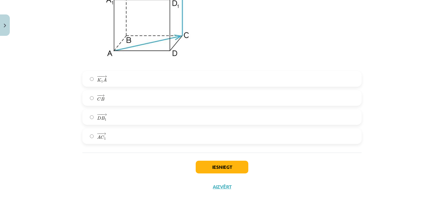
scroll to position [2536, 0]
click at [208, 174] on button "Iesniegt" at bounding box center [222, 167] width 53 height 13
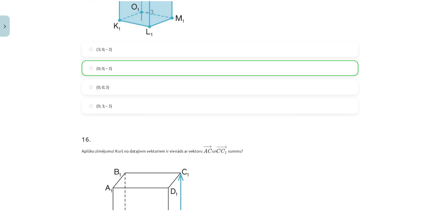
scroll to position [2554, 0]
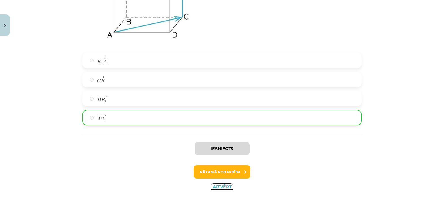
click at [216, 188] on button "Aizvērt" at bounding box center [222, 187] width 22 height 6
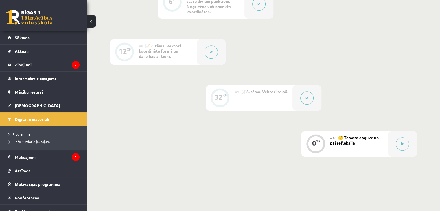
scroll to position [495, 0]
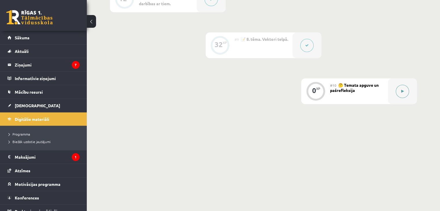
click at [398, 97] on button at bounding box center [402, 91] width 13 height 13
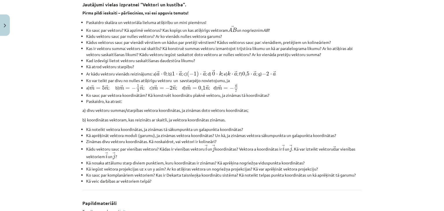
scroll to position [0, 0]
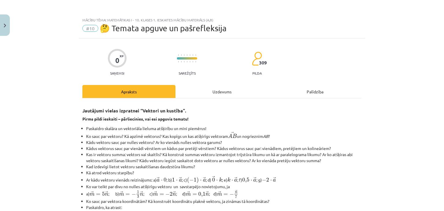
click at [211, 93] on div "Uzdevums" at bounding box center [222, 91] width 93 height 13
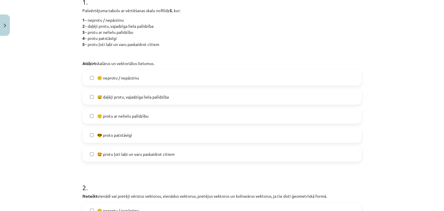
scroll to position [127, 0]
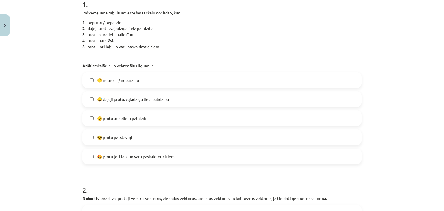
click at [90, 106] on label "😅 daļēji protu, vajadzīga liela palīdzība" at bounding box center [222, 99] width 278 height 14
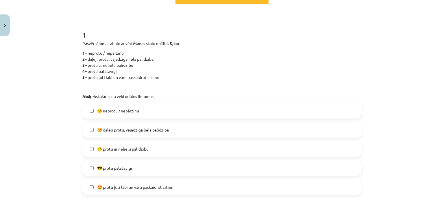
click at [116, 149] on span "🙂 protu ar nelielu palīdzību" at bounding box center [122, 149] width 51 height 6
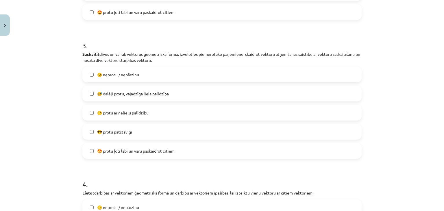
scroll to position [403, 0]
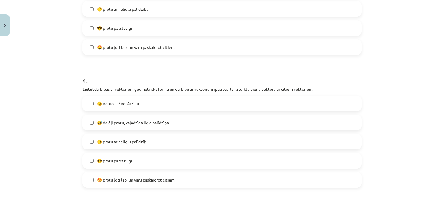
click at [98, 122] on span "😅 daļēji protu, vajadzīga liela palīdzība" at bounding box center [133, 123] width 72 height 6
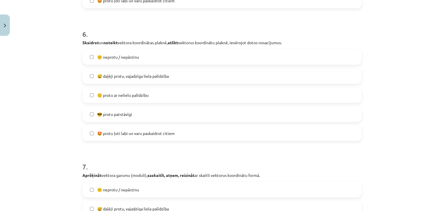
scroll to position [819, 0]
click at [97, 61] on label "😕 neprotu / nepārzinu" at bounding box center [222, 56] width 278 height 14
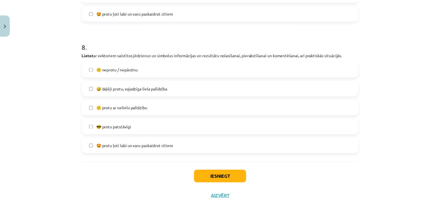
scroll to position [1072, 0]
click at [89, 95] on label "😅 daļēji protu, vajadzīga liela palīdzība" at bounding box center [222, 88] width 278 height 14
click at [200, 178] on button "Iesniegt" at bounding box center [222, 176] width 53 height 13
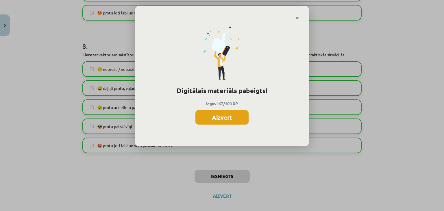
click at [220, 124] on button "Aizvērt" at bounding box center [222, 117] width 53 height 14
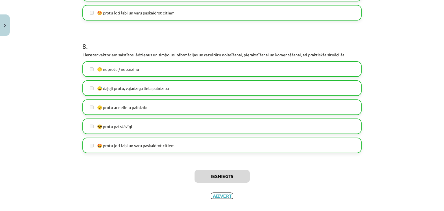
click at [222, 197] on button "Aizvērt" at bounding box center [222, 196] width 22 height 6
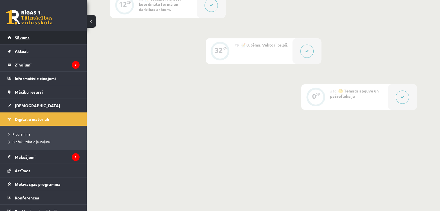
click at [24, 37] on span "Sākums" at bounding box center [22, 37] width 15 height 5
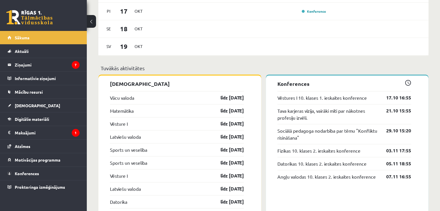
scroll to position [459, 0]
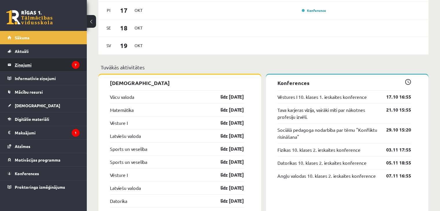
click at [23, 67] on legend "Ziņojumi 7" at bounding box center [47, 64] width 65 height 13
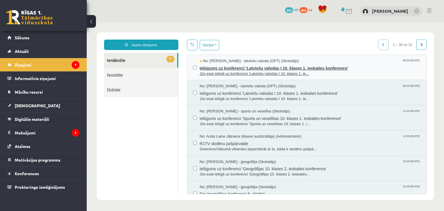
click at [213, 69] on span "Ielūgums uz konferenci 'Latviešu valodas I 10. klases 1. ieskaites konference'" at bounding box center [310, 67] width 221 height 7
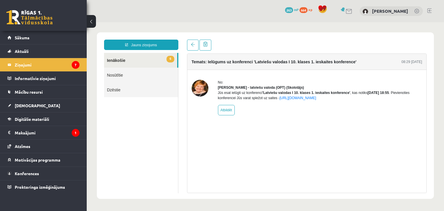
click at [125, 61] on link "6 Ienākošie" at bounding box center [140, 60] width 73 height 15
click at [162, 64] on link "6 Ienākošie" at bounding box center [140, 60] width 73 height 15
click at [170, 60] on span "6" at bounding box center [171, 59] width 8 height 7
click at [164, 59] on link "6 Ienākošie" at bounding box center [140, 60] width 73 height 15
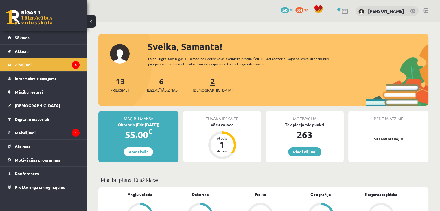
click at [199, 89] on span "[DEMOGRAPHIC_DATA]" at bounding box center [213, 90] width 40 height 6
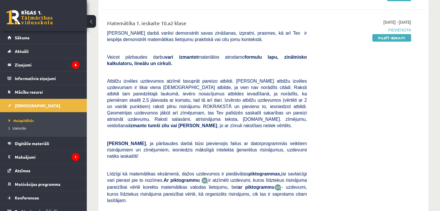
scroll to position [222, 0]
click at [379, 37] on link "Pildīt ieskaiti" at bounding box center [391, 38] width 39 height 8
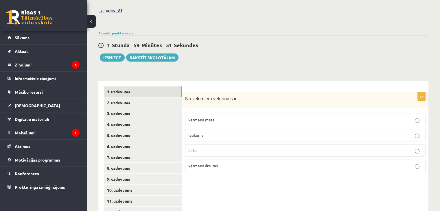
scroll to position [199, 0]
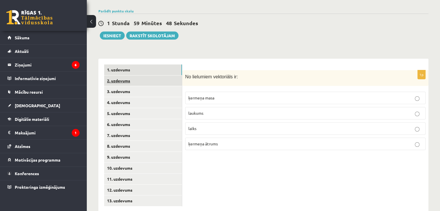
click at [114, 76] on link "2. uzdevums" at bounding box center [143, 81] width 78 height 11
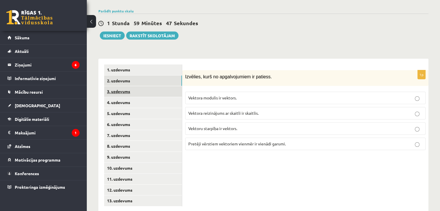
click at [115, 86] on link "3. uzdevums" at bounding box center [143, 91] width 78 height 11
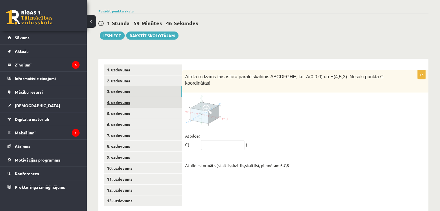
click at [115, 97] on link "4. uzdevums" at bounding box center [143, 102] width 78 height 11
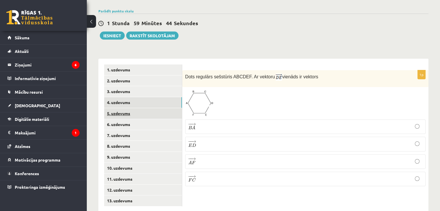
click at [116, 108] on link "5. uzdevums" at bounding box center [143, 113] width 78 height 11
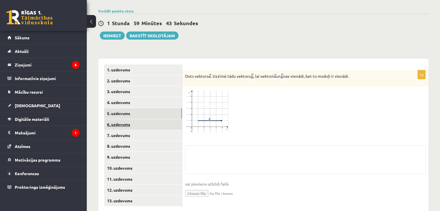
click at [116, 119] on link "6. uzdevums" at bounding box center [143, 124] width 78 height 11
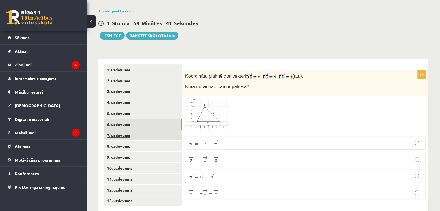
click at [117, 130] on link "7. uzdevums" at bounding box center [143, 135] width 78 height 11
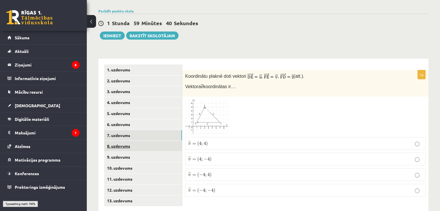
click at [117, 141] on link "8. uzdevums" at bounding box center [143, 146] width 78 height 11
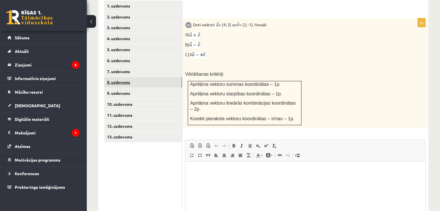
scroll to position [262, 0]
click at [118, 88] on link "9. uzdevums" at bounding box center [143, 93] width 78 height 11
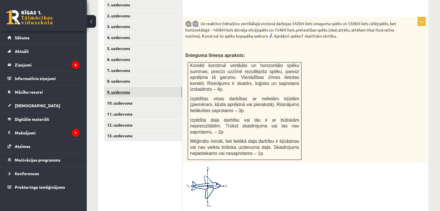
scroll to position [265, 0]
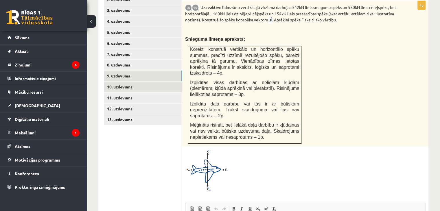
click at [116, 82] on link "10. uzdevums" at bounding box center [143, 87] width 78 height 11
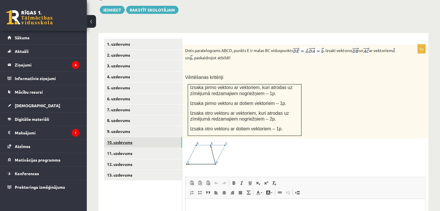
scroll to position [0, 0]
click at [118, 148] on link "11. uzdevums" at bounding box center [143, 153] width 78 height 11
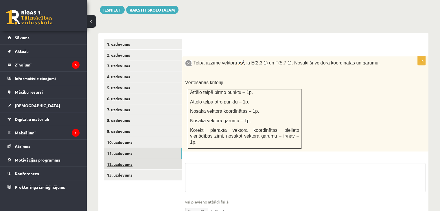
click at [122, 159] on link "12. uzdevums" at bounding box center [143, 164] width 78 height 11
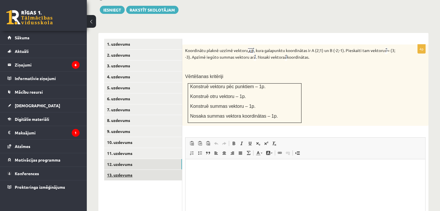
click at [120, 170] on link "13. uzdevums" at bounding box center [143, 175] width 78 height 11
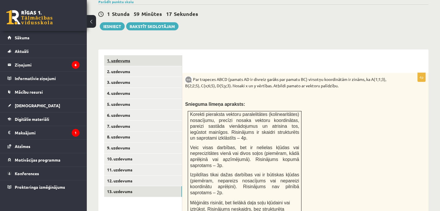
click at [129, 55] on link "1. uzdevums" at bounding box center [143, 60] width 78 height 11
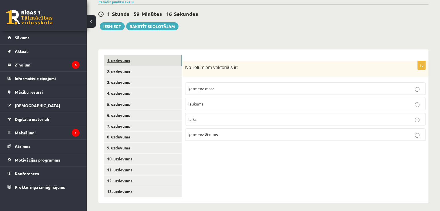
scroll to position [199, 0]
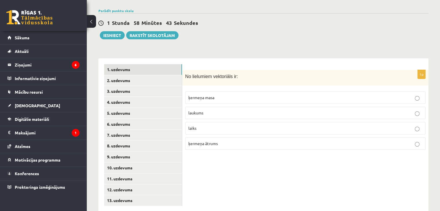
click at [206, 137] on label "ķermeņa ātrums" at bounding box center [305, 143] width 240 height 12
click at [118, 75] on link "2. uzdevums" at bounding box center [143, 80] width 78 height 11
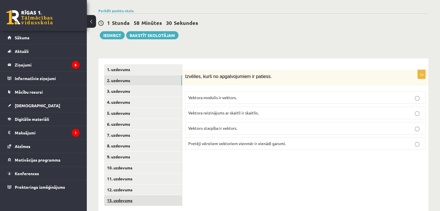
click at [106, 195] on link "13. uzdevums" at bounding box center [143, 200] width 78 height 11
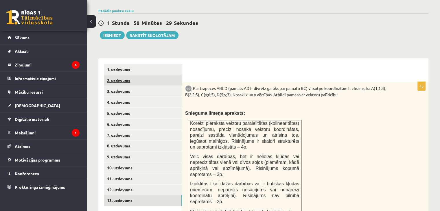
click at [111, 75] on link "2. uzdevums" at bounding box center [143, 80] width 78 height 11
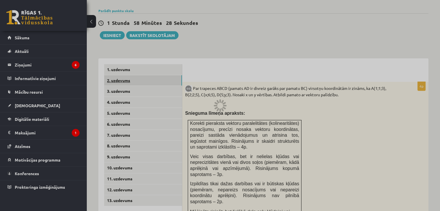
scroll to position [0, 0]
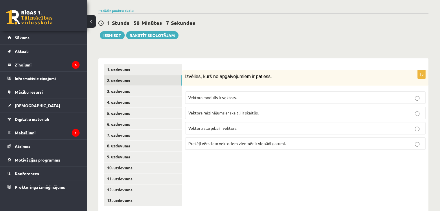
click at [219, 126] on span "Vektoru starpība ir vektors." at bounding box center [212, 128] width 49 height 5
click at [116, 86] on link "3. uzdevums" at bounding box center [143, 91] width 78 height 11
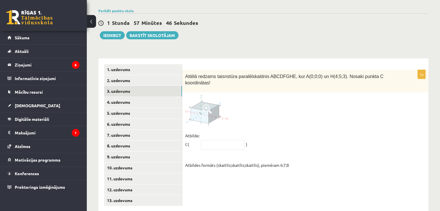
click at [206, 104] on span at bounding box center [207, 108] width 9 height 9
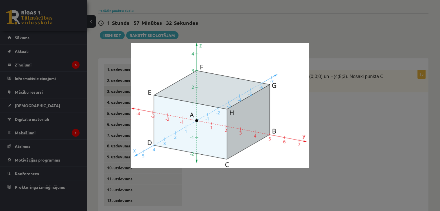
click at [210, 141] on img at bounding box center [220, 105] width 179 height 125
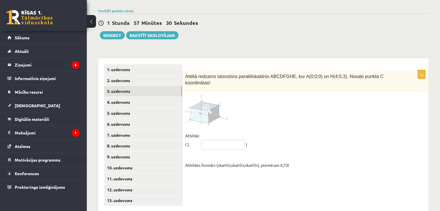
click at [212, 140] on input "text" at bounding box center [222, 145] width 43 height 10
click at [199, 102] on img at bounding box center [206, 110] width 43 height 30
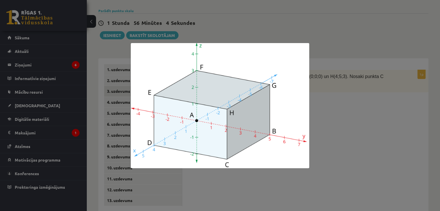
click at [211, 198] on div at bounding box center [220, 105] width 440 height 211
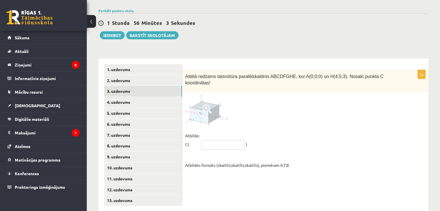
click at [215, 140] on input "text" at bounding box center [222, 145] width 43 height 10
type input "******"
click at [115, 97] on link "4. uzdevums" at bounding box center [143, 102] width 78 height 11
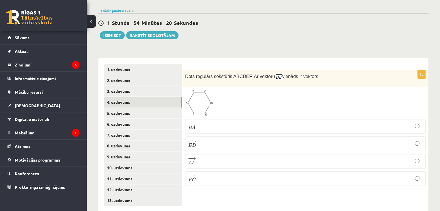
click at [194, 126] on span "A" at bounding box center [193, 128] width 3 height 4
click at [119, 108] on link "5. uzdevums" at bounding box center [143, 113] width 78 height 11
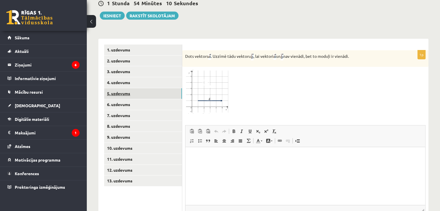
scroll to position [219, 0]
click at [211, 81] on img at bounding box center [206, 91] width 43 height 44
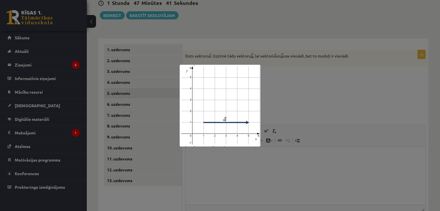
click at [205, 183] on div at bounding box center [220, 105] width 440 height 211
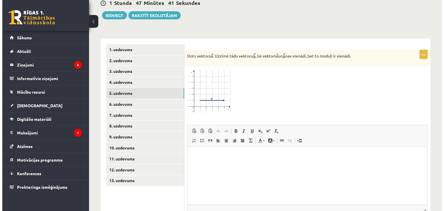
scroll to position [257, 0]
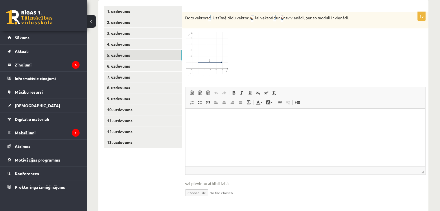
click at [194, 187] on input "file" at bounding box center [305, 193] width 240 height 12
click at [195, 187] on input "file" at bounding box center [305, 193] width 240 height 12
type input "**********"
click at [216, 187] on input "file" at bounding box center [305, 193] width 240 height 12
click at [195, 187] on input "file" at bounding box center [305, 193] width 240 height 12
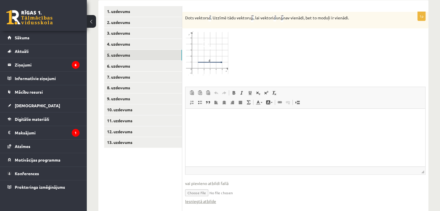
type input "**********"
click at [218, 187] on input "file" at bounding box center [305, 193] width 240 height 12
click at [190, 91] on span at bounding box center [192, 93] width 5 height 5
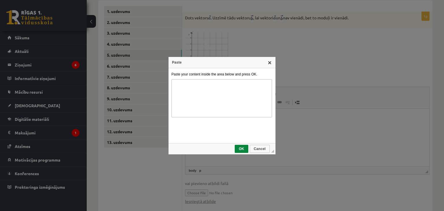
click at [272, 65] on link "X" at bounding box center [270, 62] width 5 height 5
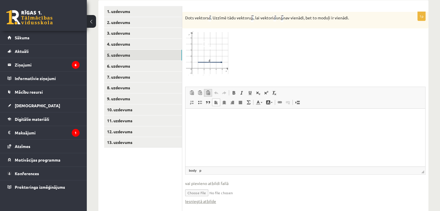
click at [208, 91] on span at bounding box center [208, 93] width 5 height 5
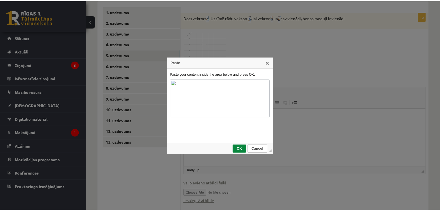
scroll to position [0, 0]
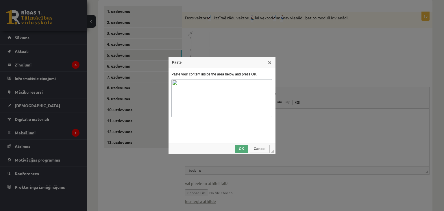
click at [242, 147] on span "OK" at bounding box center [242, 149] width 12 height 4
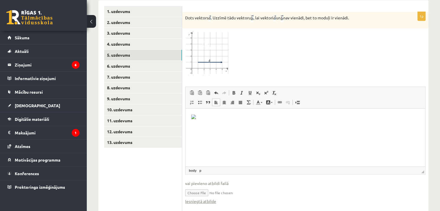
click at [194, 116] on img "Editor, wiswyg-editor-user-answer-47433931363560" at bounding box center [193, 117] width 5 height 5
click at [202, 124] on html at bounding box center [305, 118] width 240 height 19
click at [242, 117] on p "Editor, wiswyg-editor-user-answer-47433931363560" at bounding box center [305, 118] width 228 height 7
click at [225, 146] on span "Image" at bounding box center [214, 143] width 32 height 8
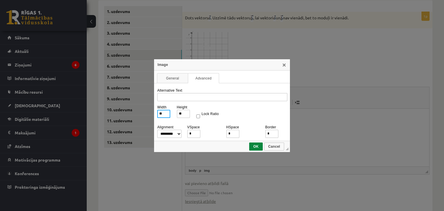
click at [166, 113] on input "**" at bounding box center [163, 114] width 13 height 8
type input "*"
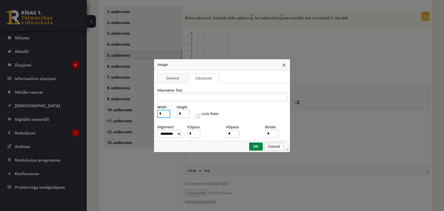
type input "**"
click at [256, 146] on span "OK" at bounding box center [256, 147] width 12 height 4
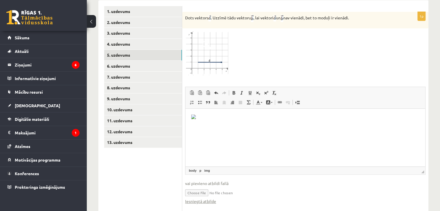
click at [310, 127] on html at bounding box center [305, 118] width 240 height 19
click at [283, 191] on fieldset "**********" at bounding box center [305, 149] width 240 height 124
click at [193, 198] on link "Iesniegtā atbilde" at bounding box center [200, 201] width 31 height 6
click at [217, 187] on input "file" at bounding box center [305, 193] width 240 height 12
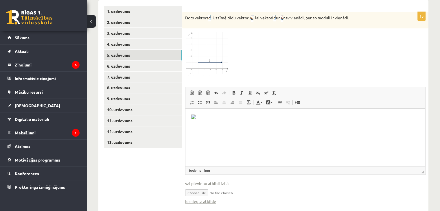
type input "**********"
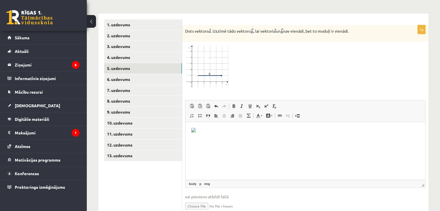
click at [201, 133] on p "Editor, wiswyg-editor-user-answer-47433931363560" at bounding box center [305, 131] width 228 height 7
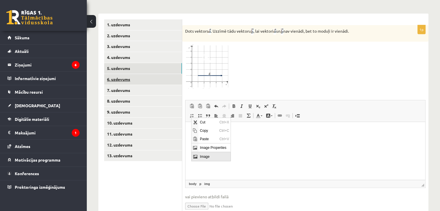
click at [119, 74] on link "6. uzdevums" at bounding box center [143, 79] width 78 height 11
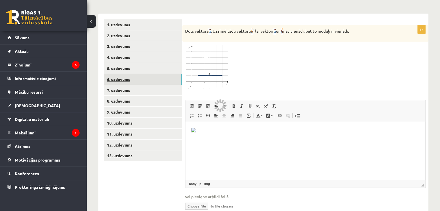
scroll to position [199, 0]
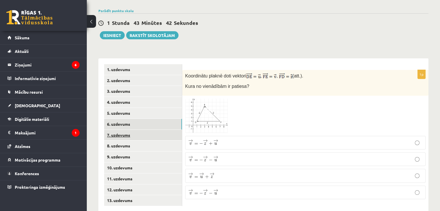
click at [141, 130] on link "7. uzdevums" at bounding box center [143, 135] width 78 height 11
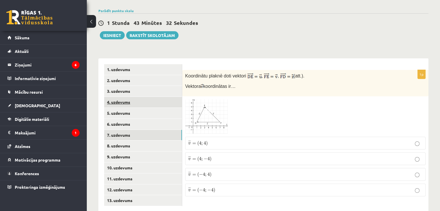
click at [115, 97] on link "4. uzdevums" at bounding box center [143, 102] width 78 height 11
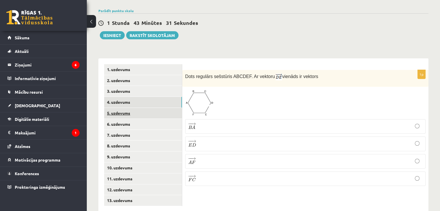
click at [116, 108] on link "5. uzdevums" at bounding box center [143, 113] width 78 height 11
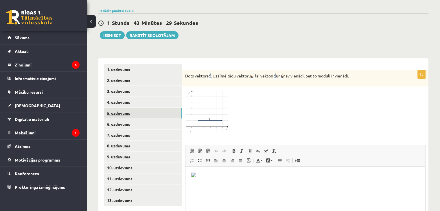
scroll to position [0, 0]
click at [113, 130] on link "7. uzdevums" at bounding box center [143, 135] width 78 height 11
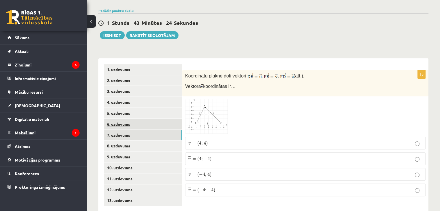
click at [113, 119] on link "6. uzdevums" at bounding box center [143, 124] width 78 height 11
click at [112, 130] on link "7. uzdevums" at bounding box center [143, 135] width 78 height 11
click at [122, 141] on link "8. uzdevums" at bounding box center [143, 146] width 78 height 11
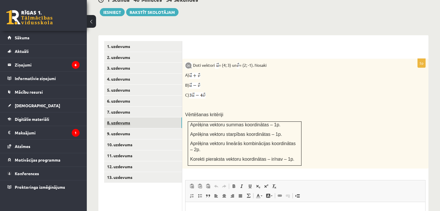
scroll to position [277, 0]
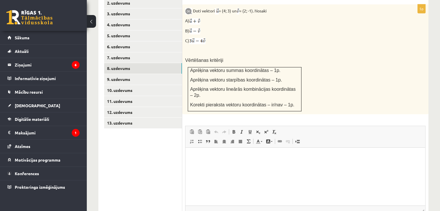
click at [197, 158] on p "Editor, wiswyg-editor-user-answer-47433897127760" at bounding box center [305, 157] width 228 height 6
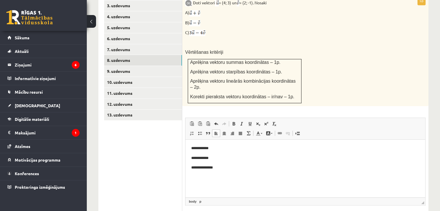
scroll to position [309, 0]
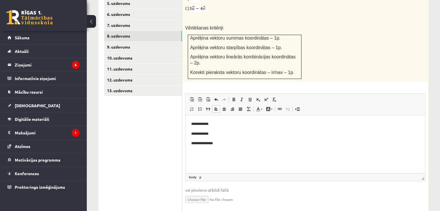
click at [203, 193] on input "file" at bounding box center [305, 199] width 240 height 12
type input "**********"
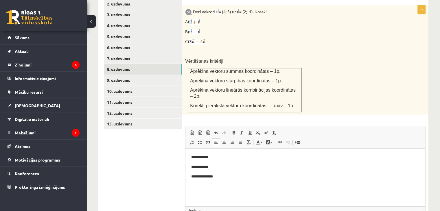
scroll to position [275, 0]
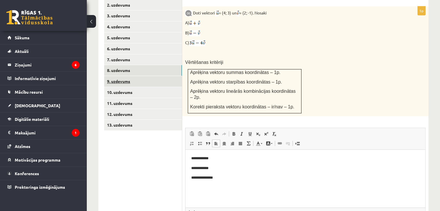
click at [125, 76] on link "9. uzdevums" at bounding box center [143, 81] width 78 height 11
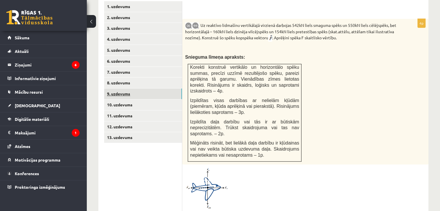
scroll to position [262, 0]
click at [113, 100] on link "10. uzdevums" at bounding box center [143, 105] width 78 height 11
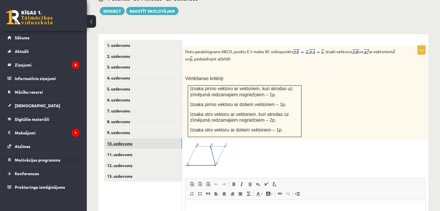
scroll to position [222, 0]
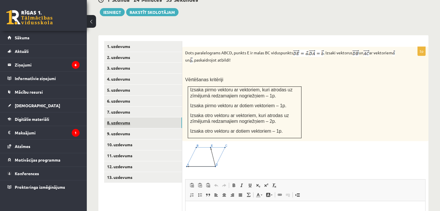
click at [178, 117] on link "8. uzdevums" at bounding box center [143, 122] width 78 height 11
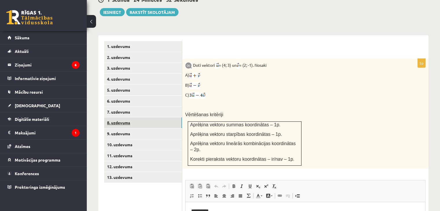
scroll to position [0, 0]
click at [113, 139] on link "10. uzdevums" at bounding box center [143, 144] width 78 height 11
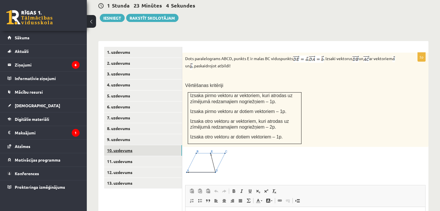
scroll to position [227, 0]
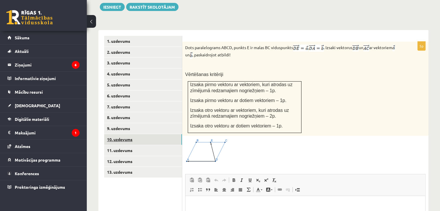
click at [178, 112] on link "8. uzdevums" at bounding box center [143, 117] width 78 height 11
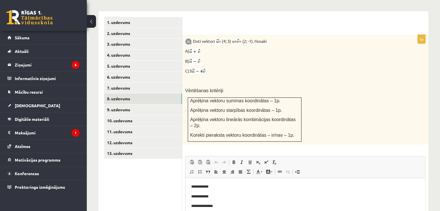
scroll to position [255, 0]
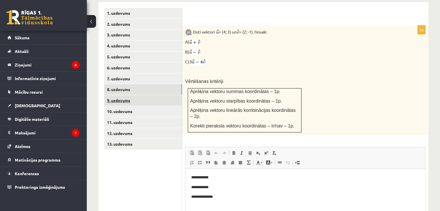
click at [116, 95] on link "9. uzdevums" at bounding box center [143, 100] width 78 height 11
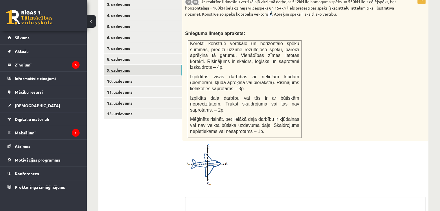
scroll to position [286, 0]
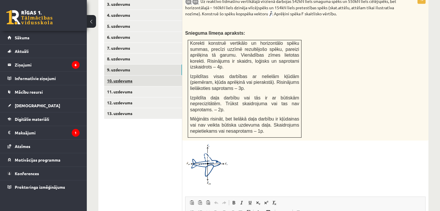
click at [122, 76] on link "10. uzdevums" at bounding box center [143, 81] width 78 height 11
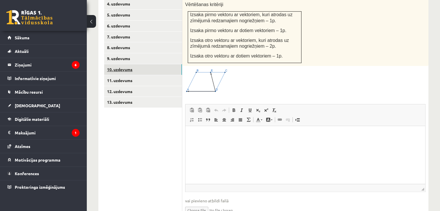
scroll to position [315, 0]
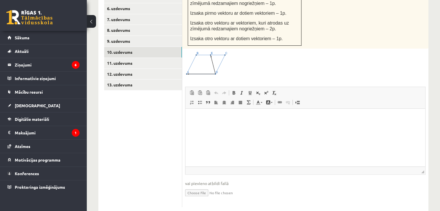
click at [195, 187] on input "file" at bounding box center [305, 193] width 240 height 12
click at [196, 187] on input "file" at bounding box center [305, 193] width 240 height 12
type input "**********"
click at [196, 119] on p "Editor, wiswyg-editor-user-answer-47433830809480" at bounding box center [305, 118] width 228 height 6
click at [115, 58] on link "11. uzdevums" at bounding box center [143, 63] width 78 height 11
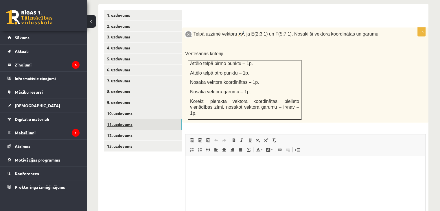
scroll to position [253, 0]
click at [118, 108] on link "10. uzdevums" at bounding box center [143, 113] width 78 height 11
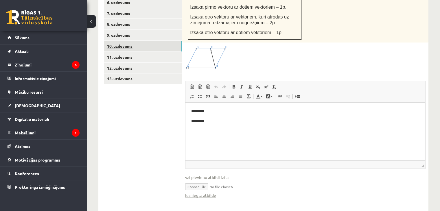
scroll to position [321, 0]
click at [195, 193] on link "Iesniegtā atbilde" at bounding box center [200, 196] width 31 height 6
click at [198, 181] on input "file" at bounding box center [305, 187] width 240 height 12
click at [195, 181] on input "file" at bounding box center [305, 187] width 240 height 12
type input "**********"
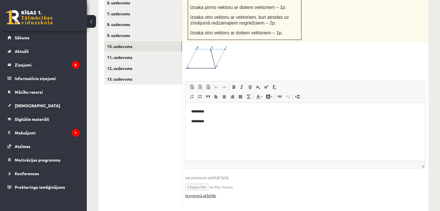
click at [210, 193] on link "Iesniegtā atbilde" at bounding box center [200, 196] width 31 height 6
click at [113, 52] on link "11. uzdevums" at bounding box center [143, 57] width 78 height 11
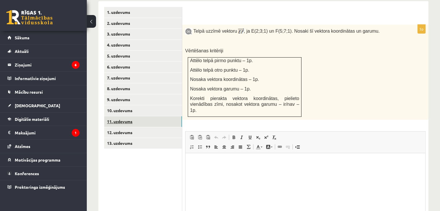
scroll to position [252, 0]
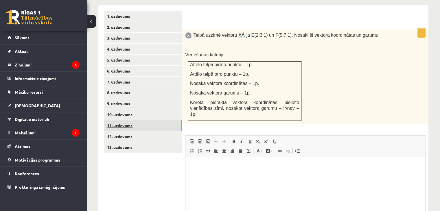
click at [176, 109] on link "10. uzdevums" at bounding box center [143, 114] width 78 height 11
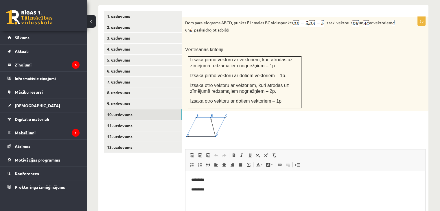
scroll to position [0, 0]
click at [141, 120] on link "11. uzdevums" at bounding box center [143, 125] width 78 height 11
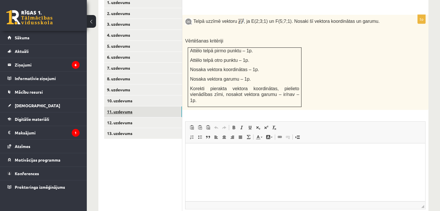
scroll to position [258, 0]
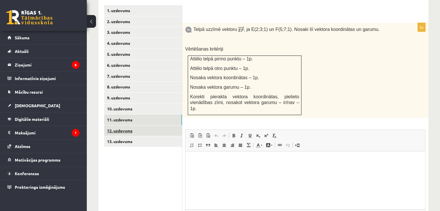
click at [126, 126] on link "12. uzdevums" at bounding box center [143, 131] width 78 height 11
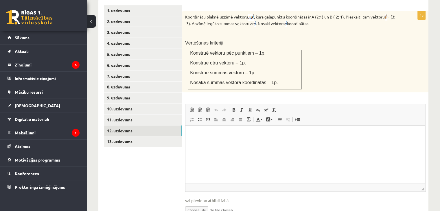
scroll to position [0, 0]
click at [111, 136] on link "13. uzdevums" at bounding box center [143, 141] width 78 height 11
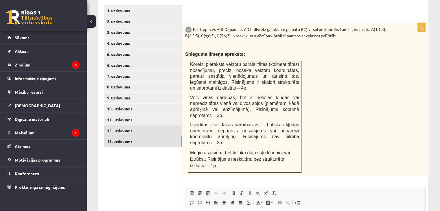
click at [127, 126] on link "12. uzdevums" at bounding box center [143, 131] width 78 height 11
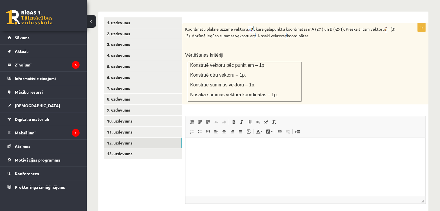
scroll to position [255, 0]
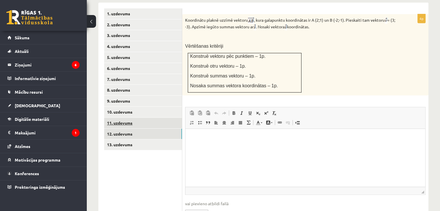
click at [116, 118] on link "11. uzdevums" at bounding box center [143, 123] width 78 height 11
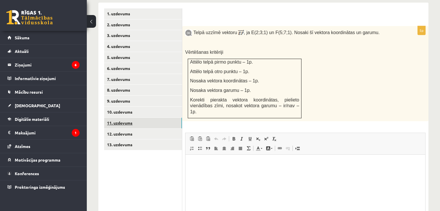
scroll to position [295, 0]
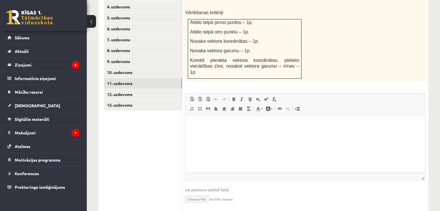
click at [195, 193] on input "file" at bounding box center [305, 199] width 240 height 12
type input "**********"
click at [201, 205] on link "Iesniegtā atbilde" at bounding box center [200, 208] width 31 height 6
click at [116, 89] on link "12. uzdevums" at bounding box center [143, 94] width 78 height 11
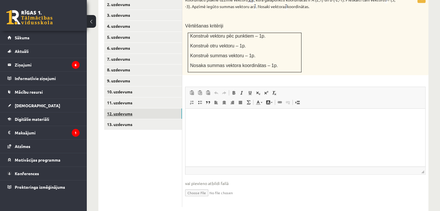
scroll to position [0, 0]
click at [124, 119] on link "13. uzdevums" at bounding box center [143, 124] width 78 height 11
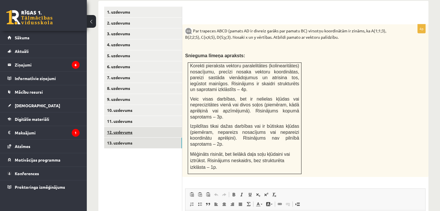
click at [117, 127] on link "12. uzdevums" at bounding box center [143, 132] width 78 height 11
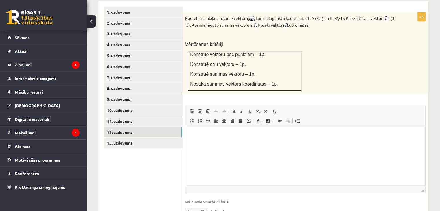
click at [194, 205] on input "file" at bounding box center [305, 211] width 240 height 12
type input "**********"
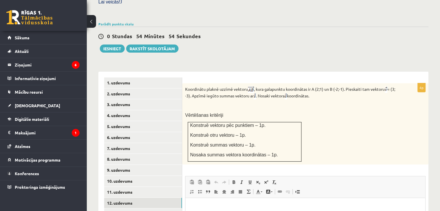
scroll to position [185, 0]
click at [118, 78] on link "1. uzdevums" at bounding box center [143, 83] width 78 height 11
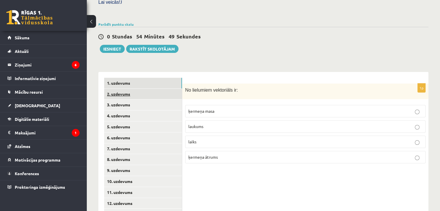
click at [113, 89] on link "2. uzdevums" at bounding box center [143, 94] width 78 height 11
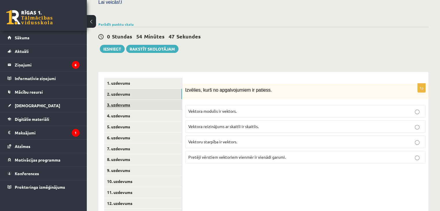
click at [122, 100] on link "3. uzdevums" at bounding box center [143, 105] width 78 height 11
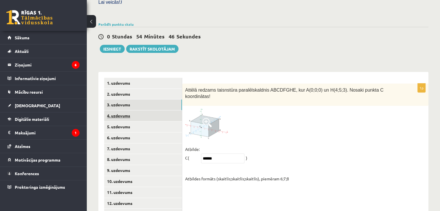
click at [116, 111] on link "4. uzdevums" at bounding box center [143, 116] width 78 height 11
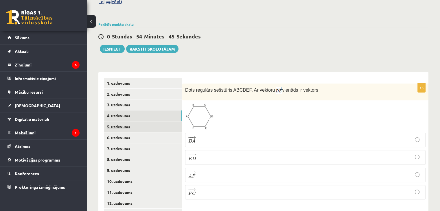
click at [124, 122] on link "5. uzdevums" at bounding box center [143, 127] width 78 height 11
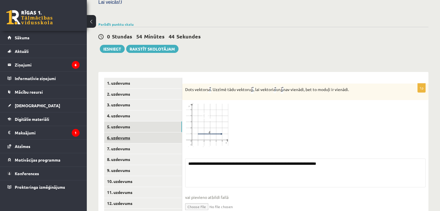
click at [122, 133] on link "6. uzdevums" at bounding box center [143, 138] width 78 height 11
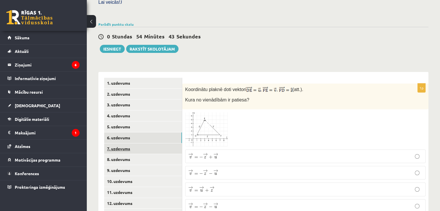
click at [121, 143] on link "7. uzdevums" at bounding box center [143, 148] width 78 height 11
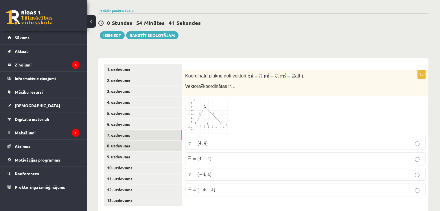
click at [117, 141] on link "8. uzdevums" at bounding box center [143, 146] width 78 height 11
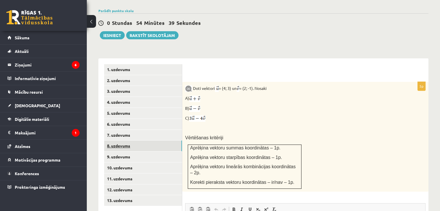
scroll to position [0, 0]
click at [120, 152] on link "9. uzdevums" at bounding box center [143, 157] width 78 height 11
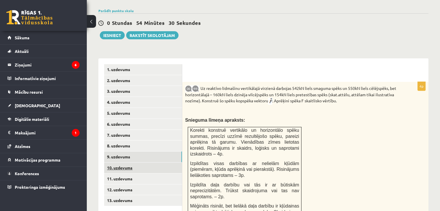
click at [111, 163] on link "10. uzdevums" at bounding box center [143, 168] width 78 height 11
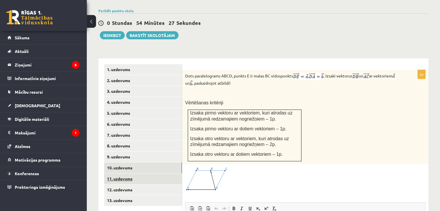
click at [112, 174] on link "11. uzdevums" at bounding box center [143, 179] width 78 height 11
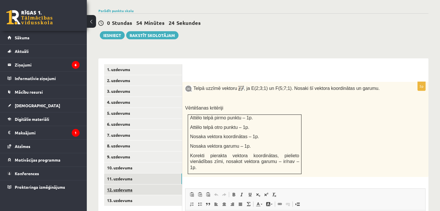
click at [113, 185] on link "12. uzdevums" at bounding box center [143, 190] width 78 height 11
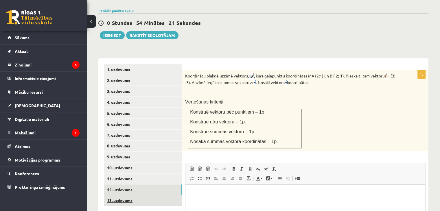
click at [113, 195] on link "13. uzdevums" at bounding box center [143, 200] width 78 height 11
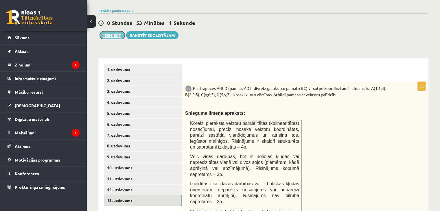
click at [120, 31] on button "Iesniegt" at bounding box center [112, 35] width 25 height 8
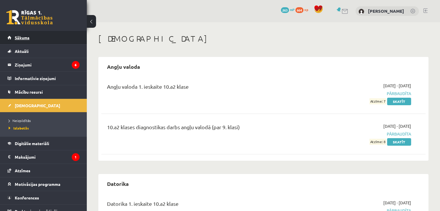
click at [17, 36] on span "Sākums" at bounding box center [22, 37] width 15 height 5
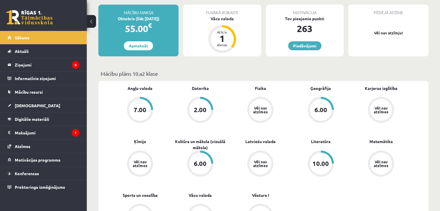
scroll to position [60, 0]
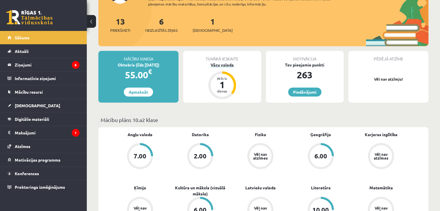
click at [214, 65] on div "Vācu valoda" at bounding box center [222, 65] width 78 height 6
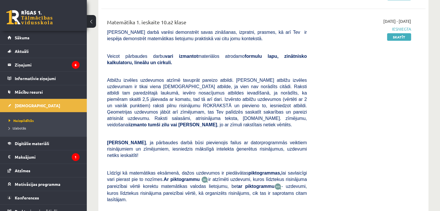
scroll to position [222, 0]
